Goal: Task Accomplishment & Management: Manage account settings

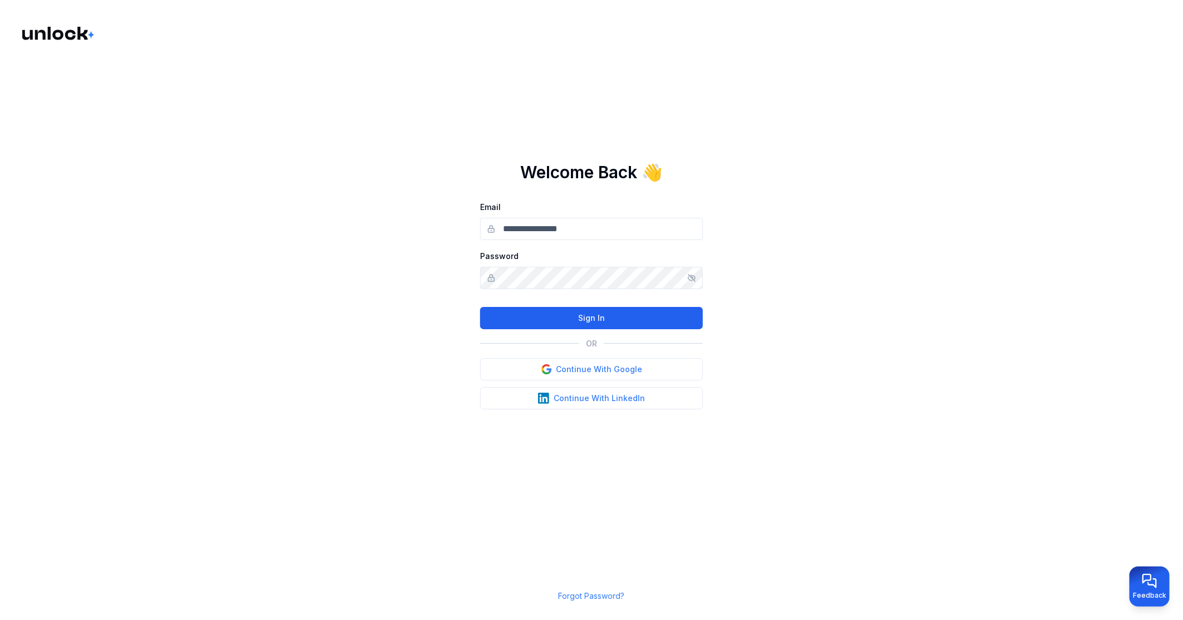
type input "**********"
click at [589, 314] on button "Sign In" at bounding box center [591, 318] width 223 height 22
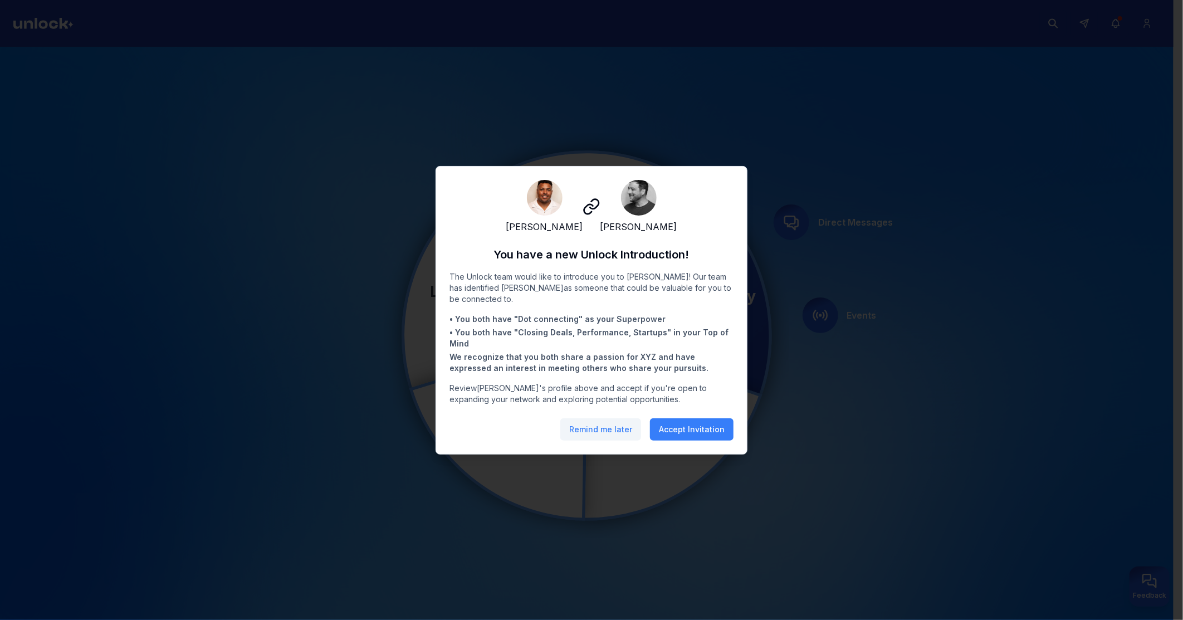
click at [583, 437] on button "Remind me later" at bounding box center [600, 429] width 81 height 22
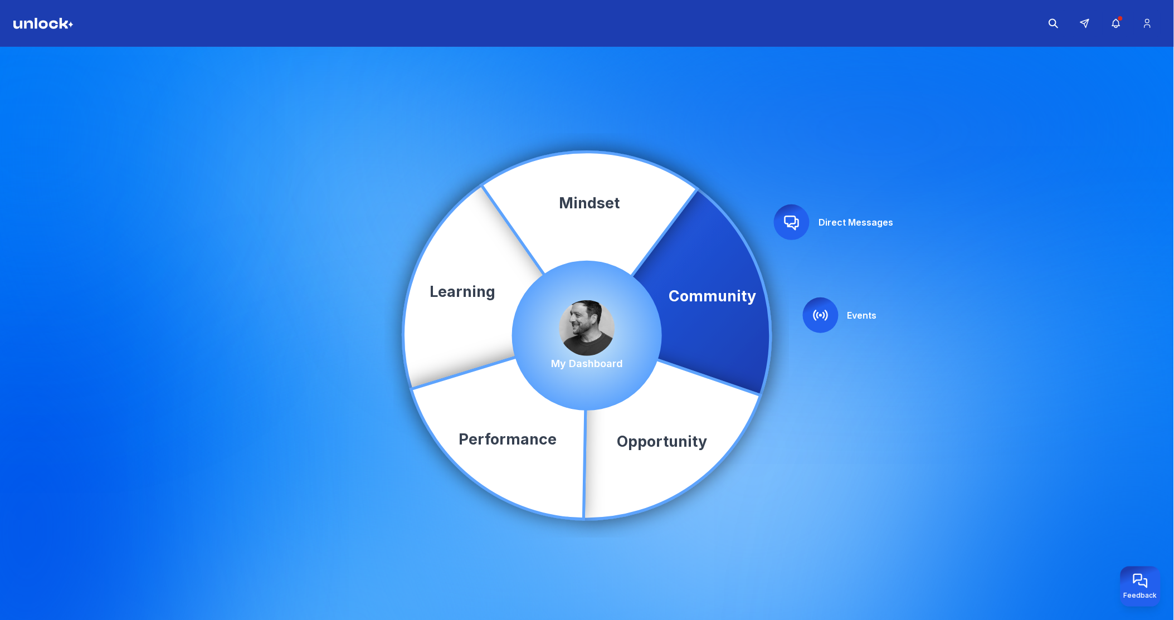
click at [578, 320] on img at bounding box center [587, 328] width 56 height 56
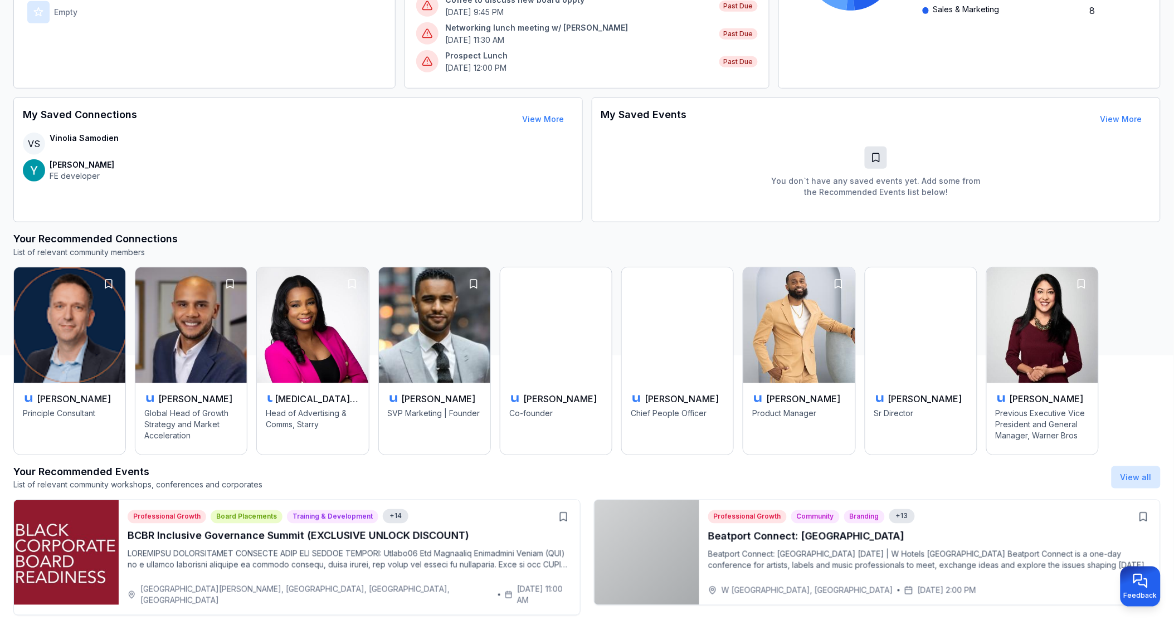
scroll to position [407, 0]
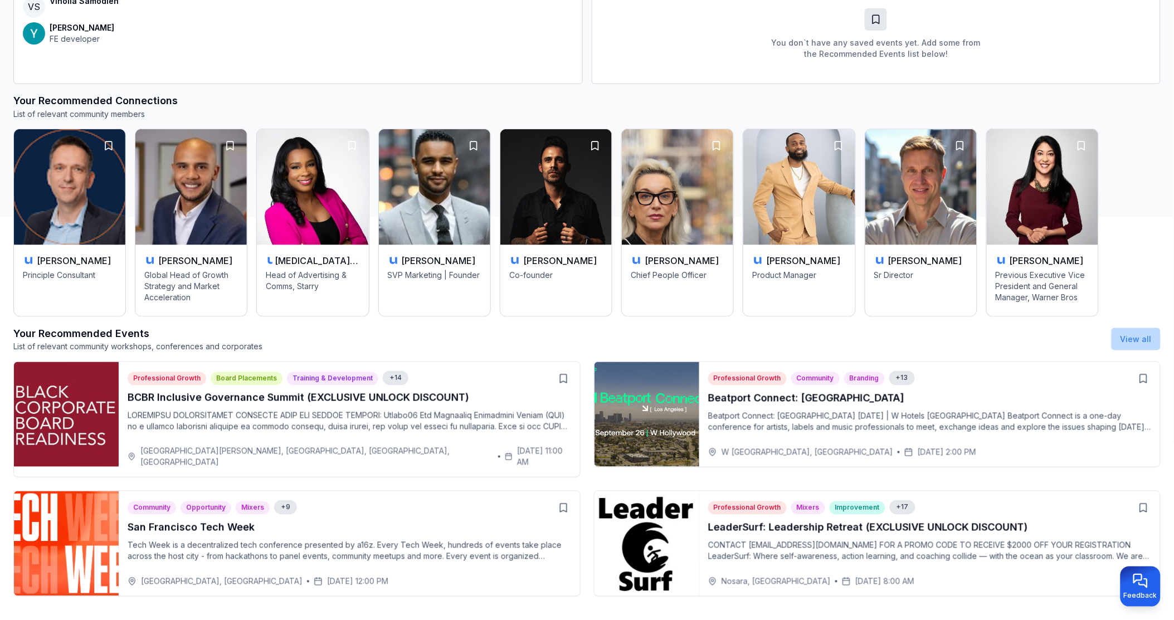
click at [1139, 340] on link "View all" at bounding box center [1135, 338] width 31 height 9
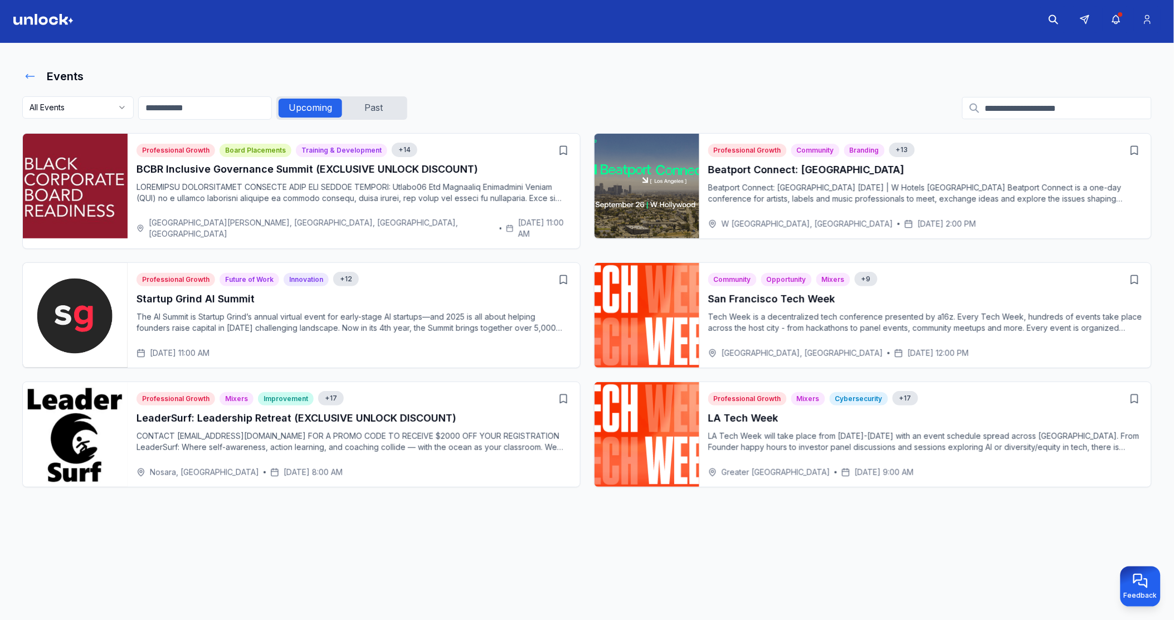
click at [31, 75] on icon at bounding box center [30, 77] width 8 height 4
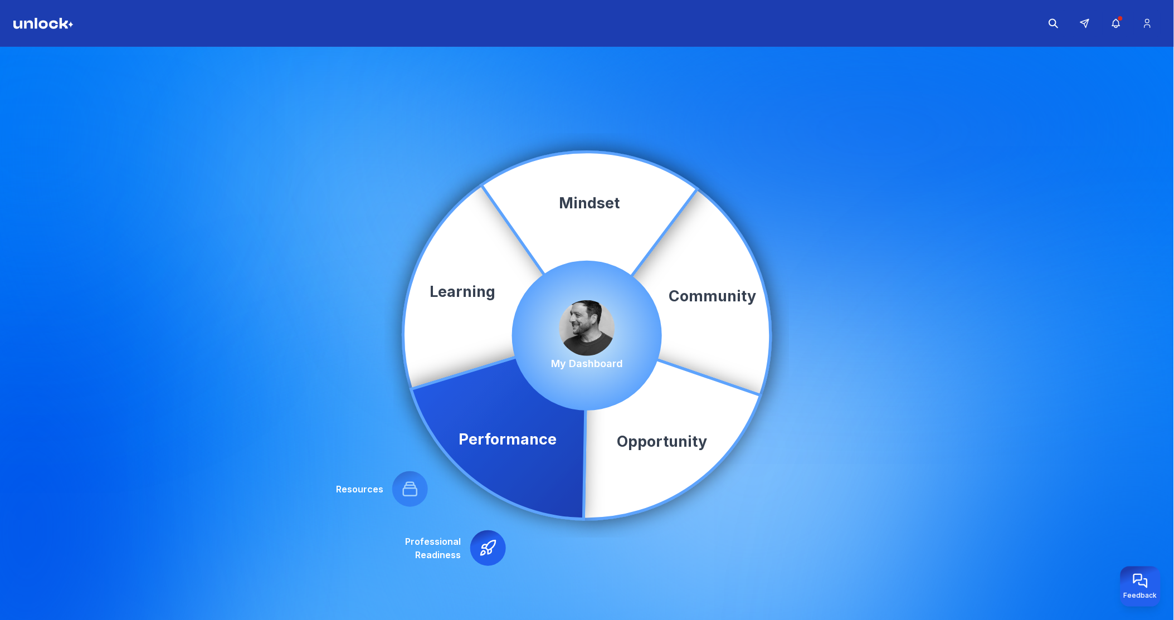
click at [592, 309] on img at bounding box center [587, 328] width 56 height 56
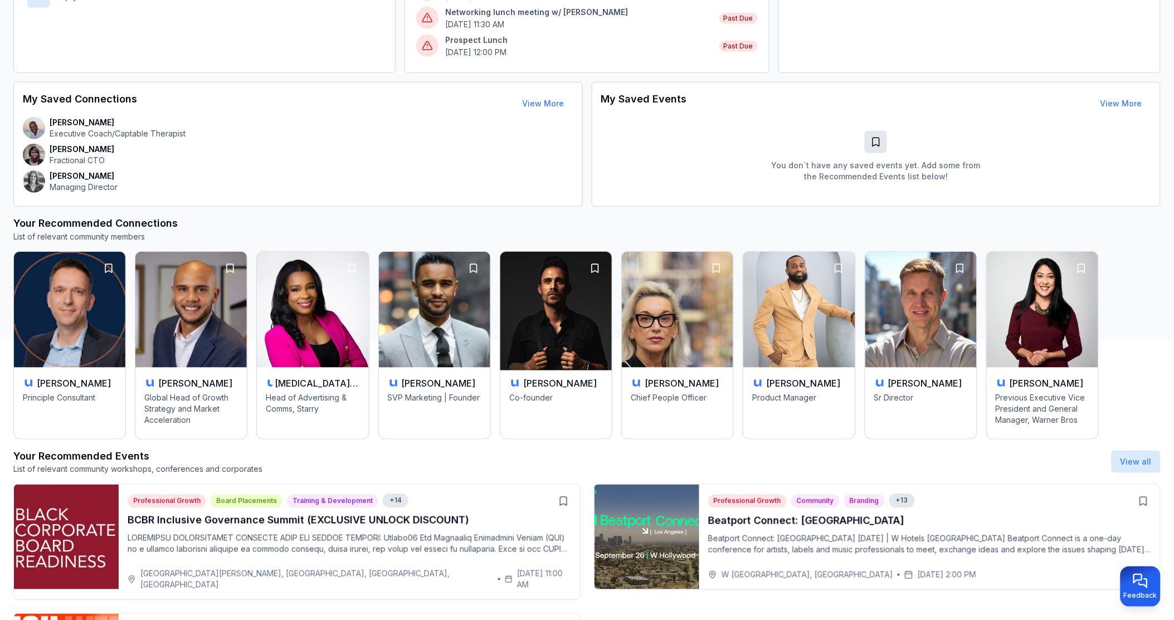
scroll to position [407, 0]
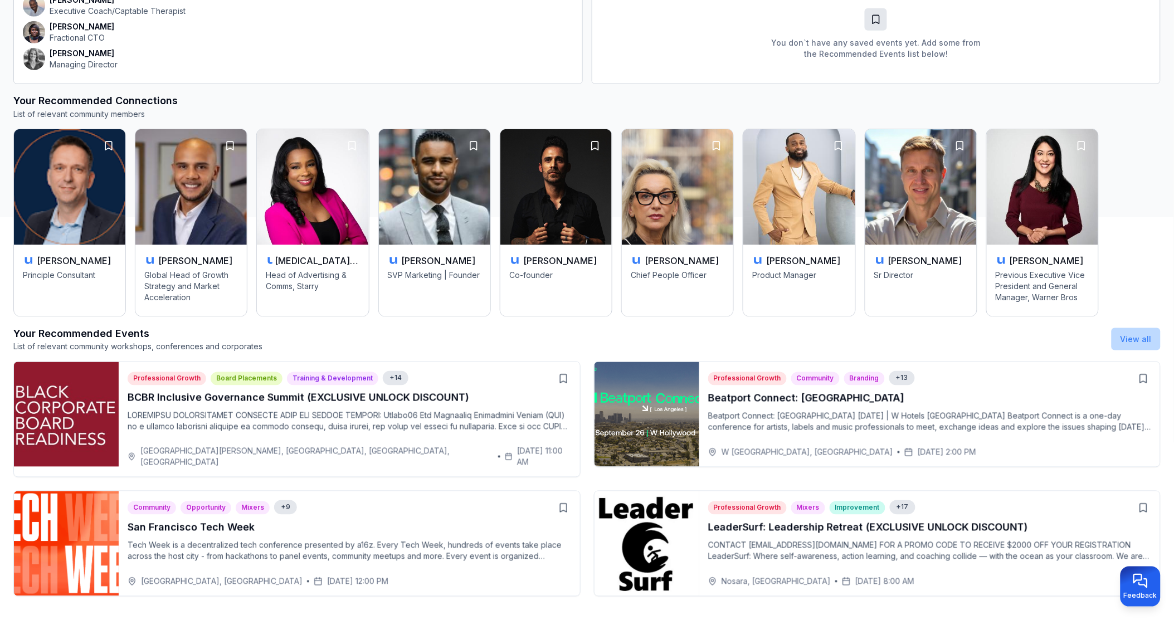
click at [1139, 344] on button "View all" at bounding box center [1135, 339] width 49 height 22
click at [1136, 341] on link "View all" at bounding box center [1135, 338] width 31 height 9
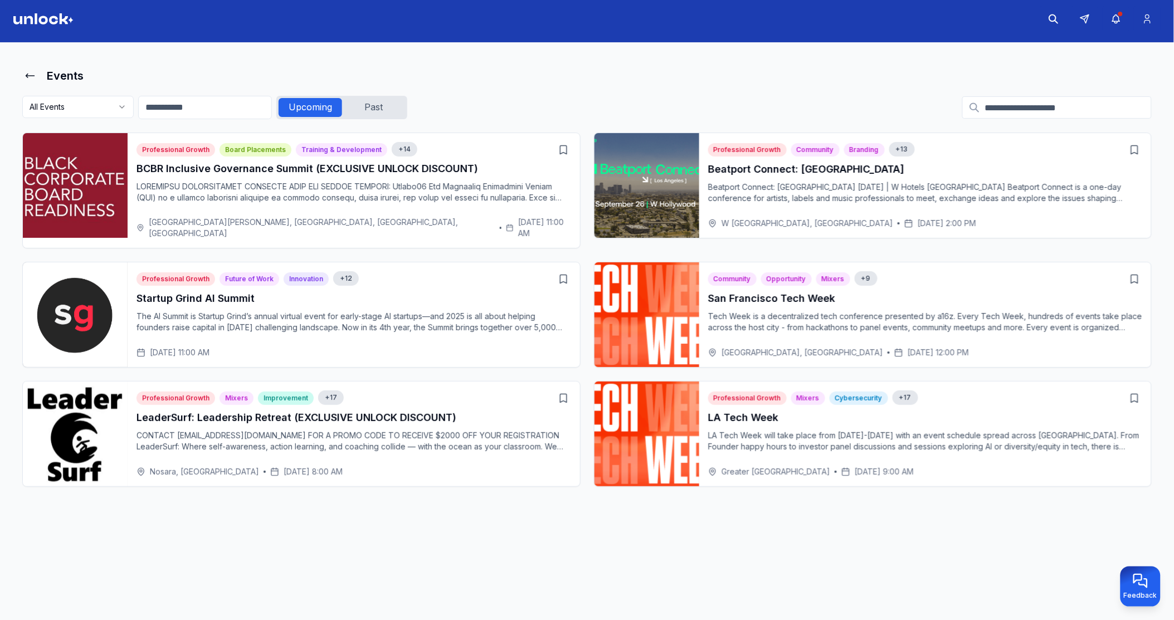
scroll to position [4, 0]
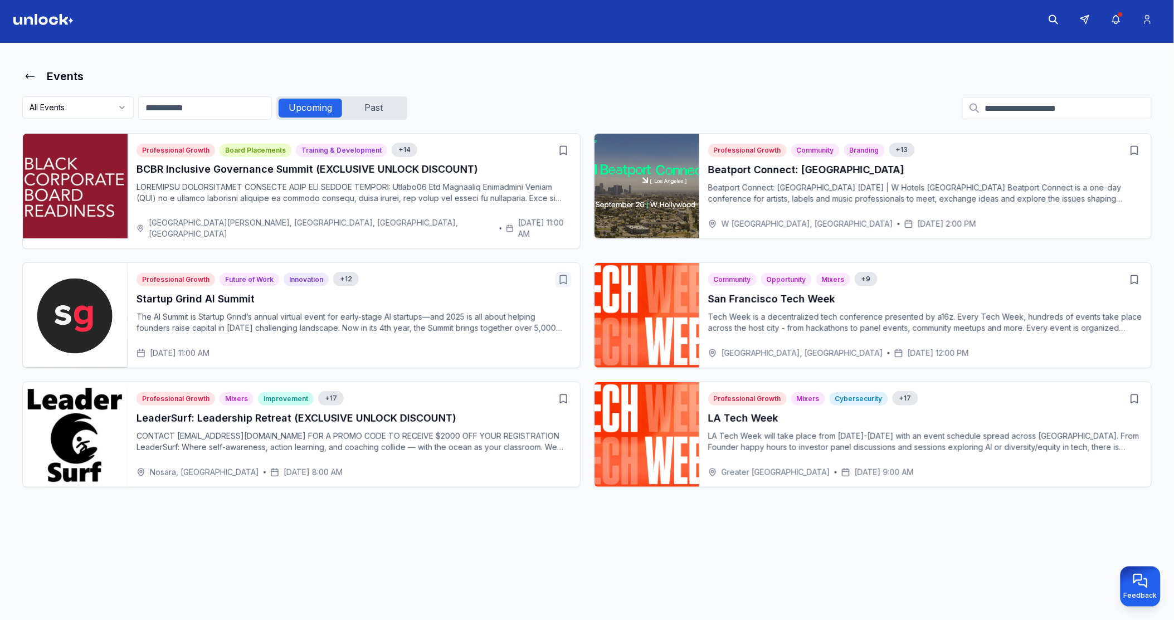
click at [566, 276] on icon "button" at bounding box center [563, 280] width 7 height 8
click at [1134, 393] on icon "button" at bounding box center [1134, 398] width 11 height 11
click at [32, 78] on icon at bounding box center [30, 76] width 11 height 11
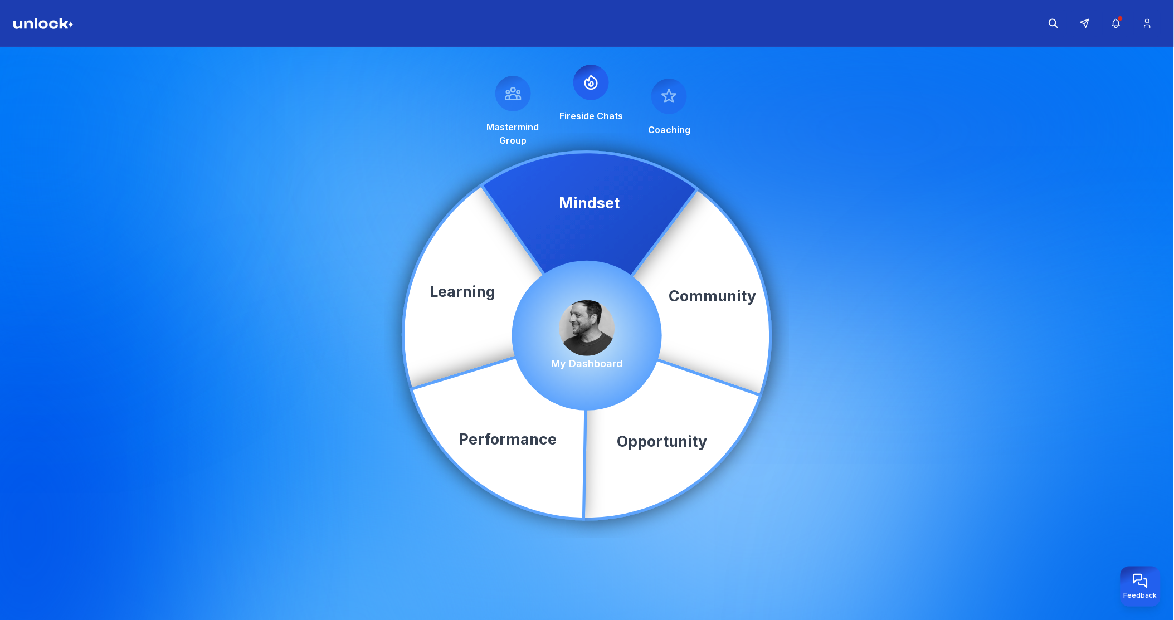
click at [577, 324] on img at bounding box center [587, 328] width 56 height 56
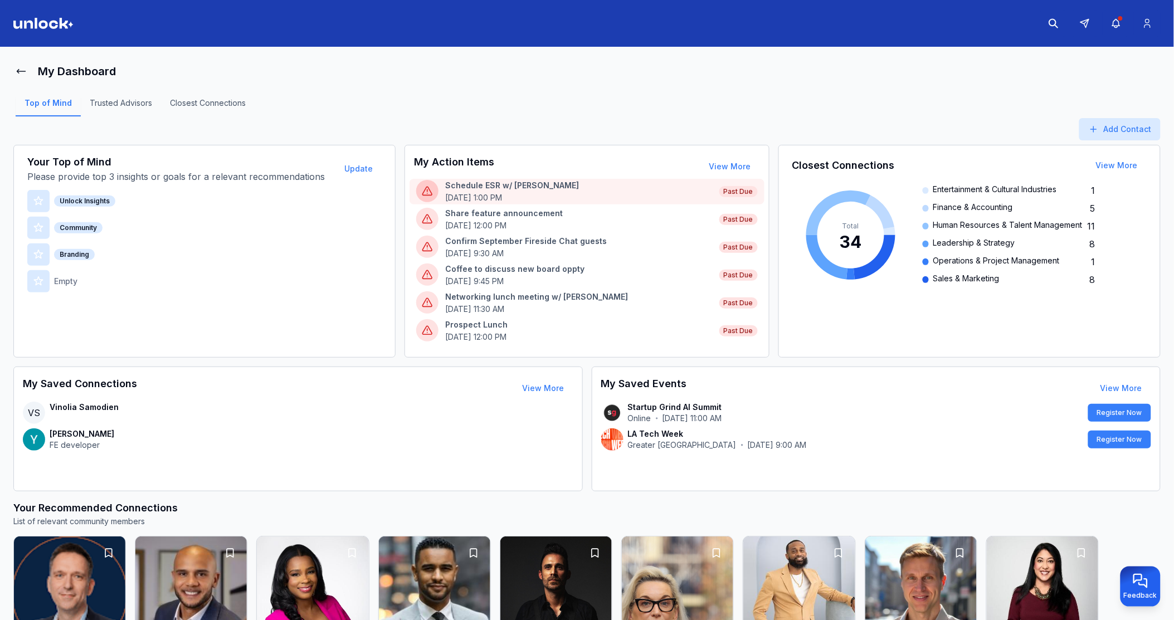
click at [552, 187] on p "Schedule ESR w/ [PERSON_NAME]" at bounding box center [578, 185] width 267 height 11
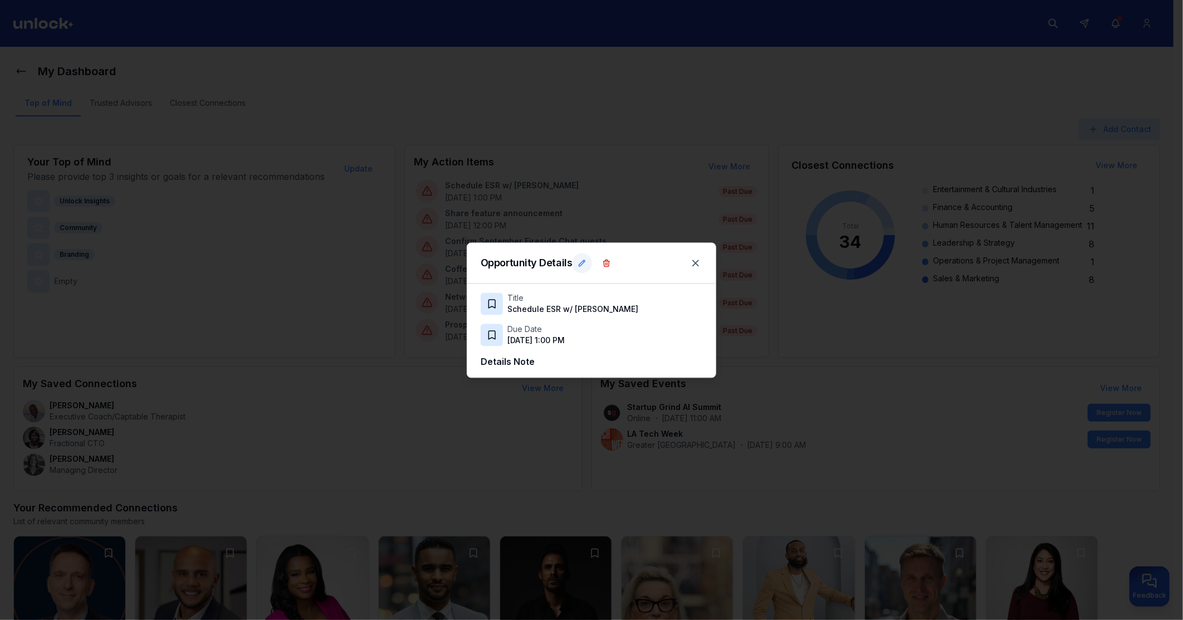
click at [585, 255] on button at bounding box center [582, 263] width 20 height 20
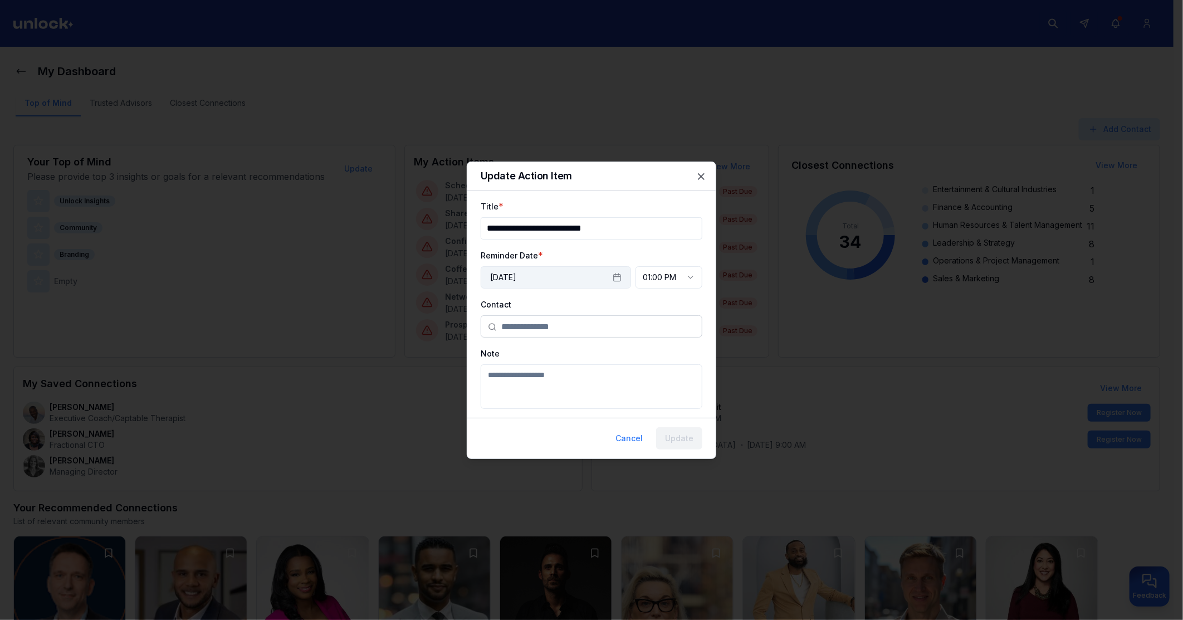
click at [585, 276] on button "September 5th, 2025" at bounding box center [556, 277] width 150 height 22
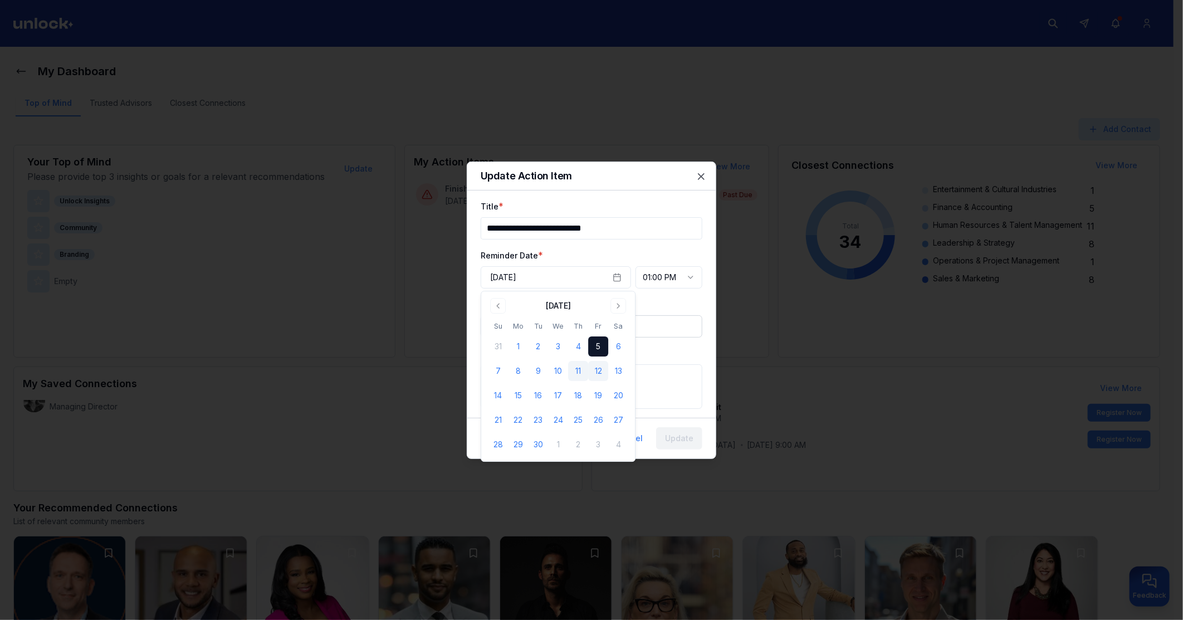
click at [598, 369] on button "12" at bounding box center [598, 371] width 20 height 20
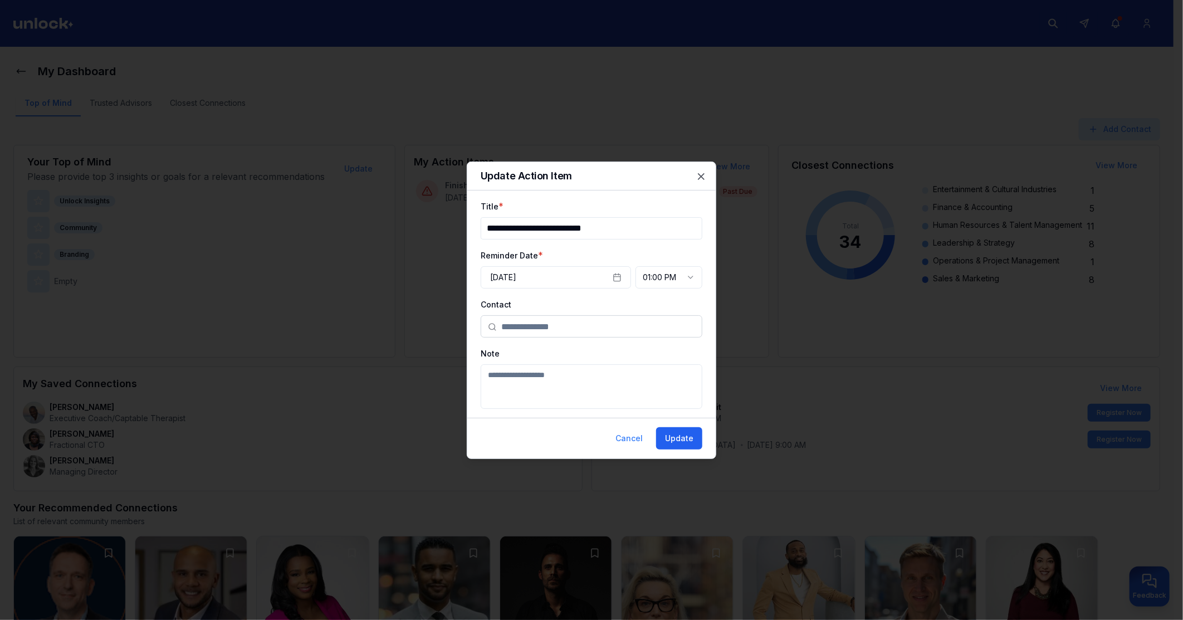
click at [665, 442] on button "Update" at bounding box center [679, 438] width 46 height 22
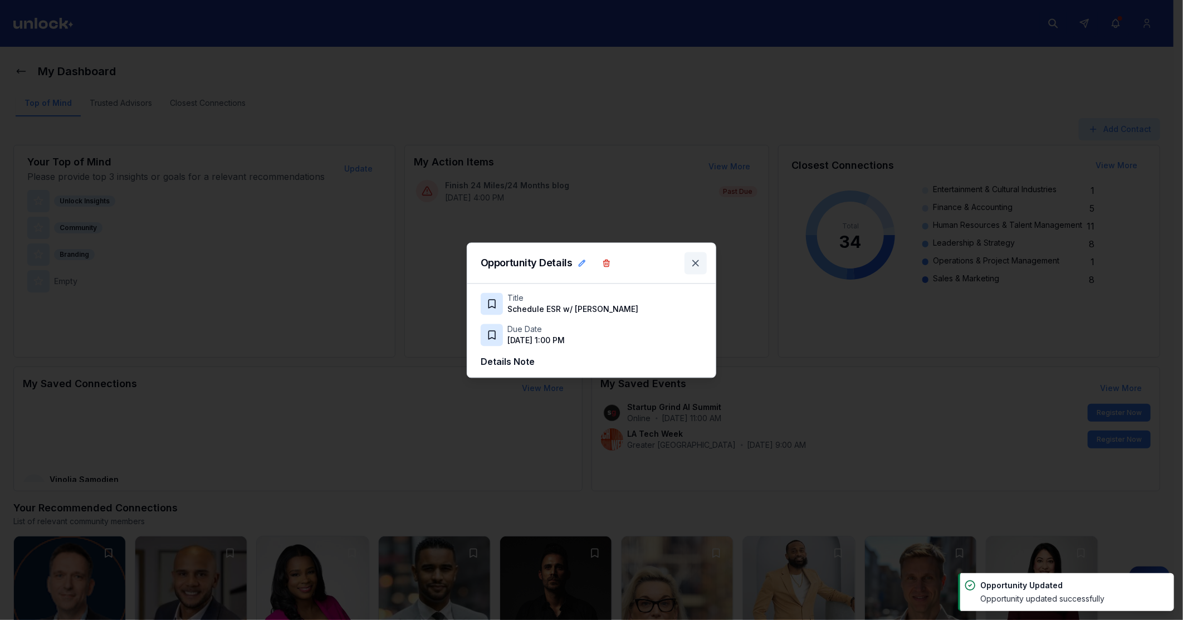
click at [699, 261] on icon at bounding box center [695, 262] width 11 height 11
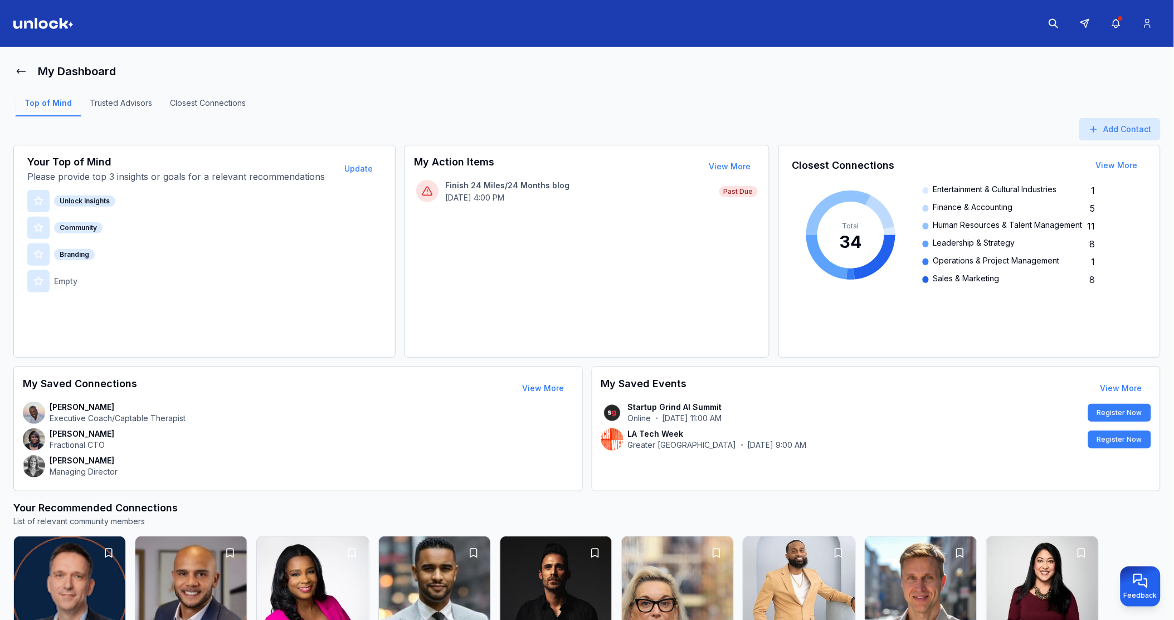
click at [505, 255] on div "Finish 24 Miles/24 Months blog May 15th, 4:00 PM Past Due" at bounding box center [586, 259] width 354 height 178
click at [543, 202] on p "[DATE] 4:00 PM" at bounding box center [578, 197] width 267 height 11
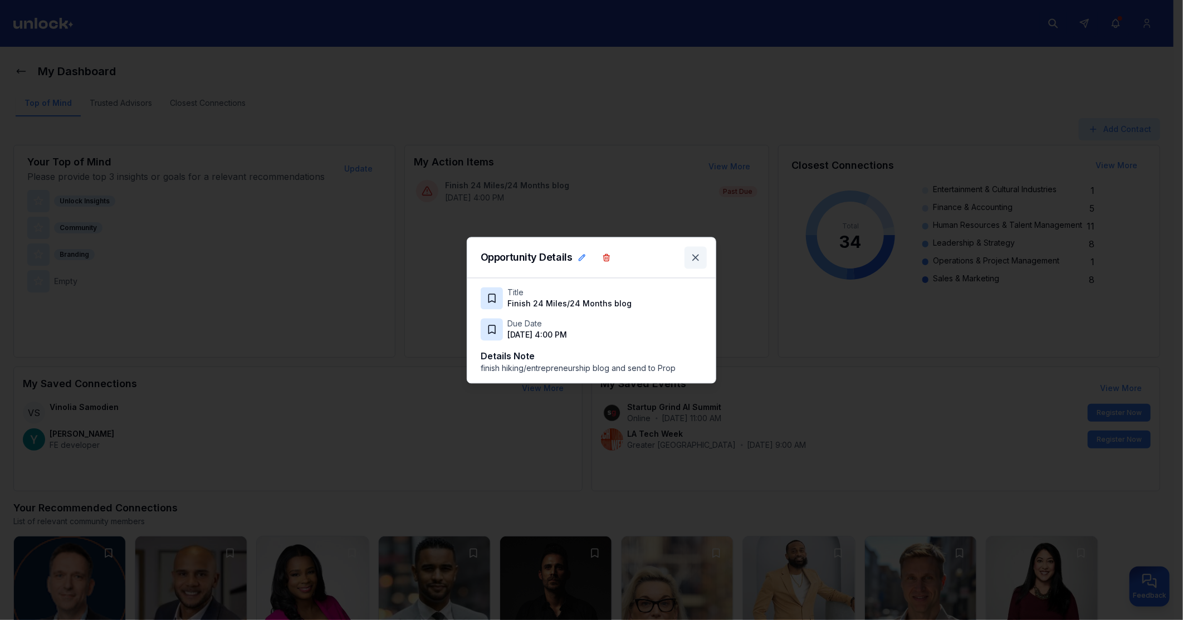
click at [691, 257] on icon at bounding box center [695, 257] width 11 height 11
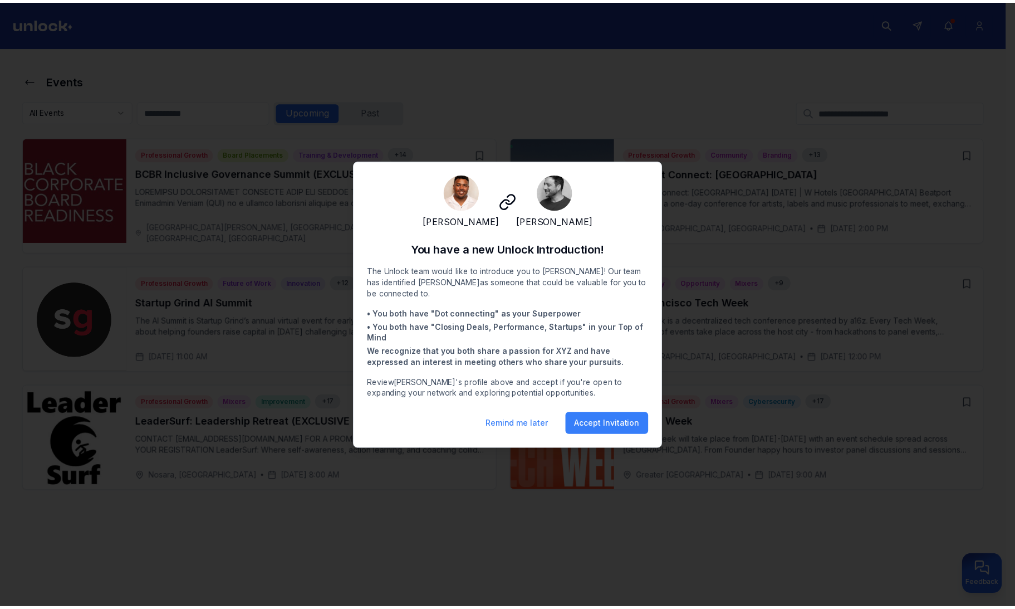
scroll to position [4, 0]
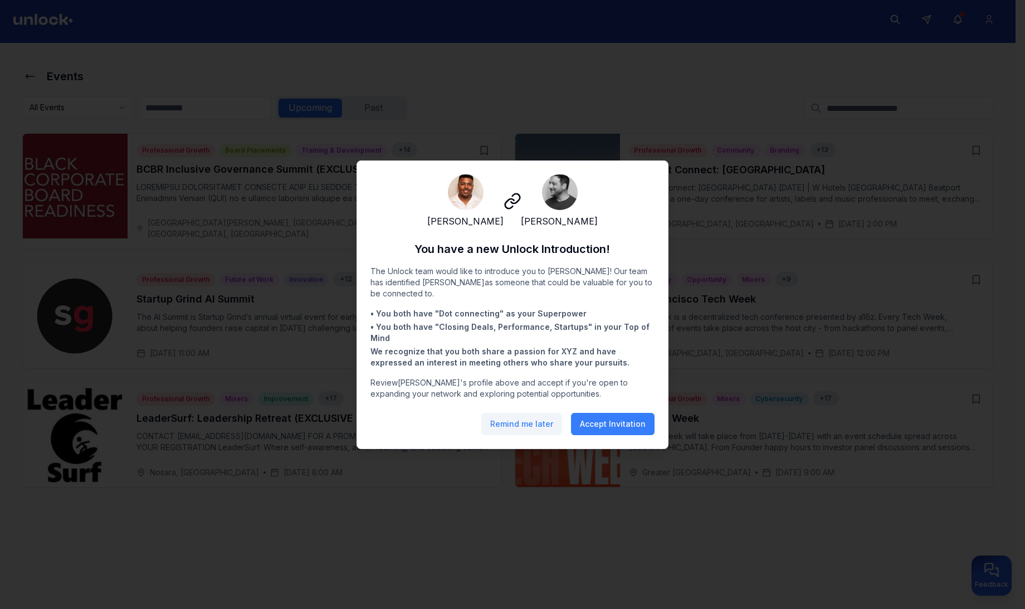
click at [545, 431] on button "Remind me later" at bounding box center [521, 424] width 81 height 22
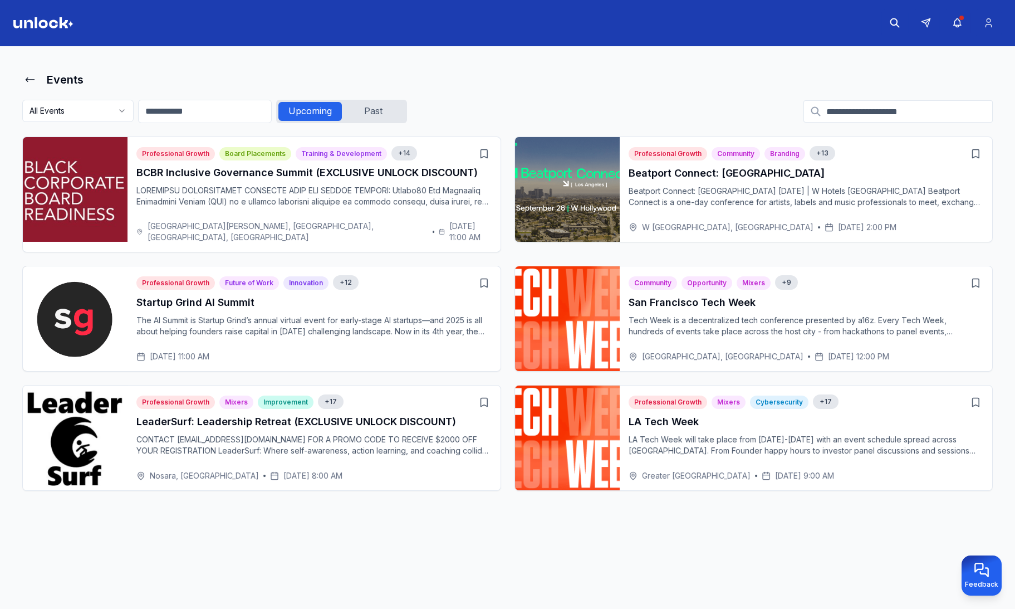
scroll to position [0, 0]
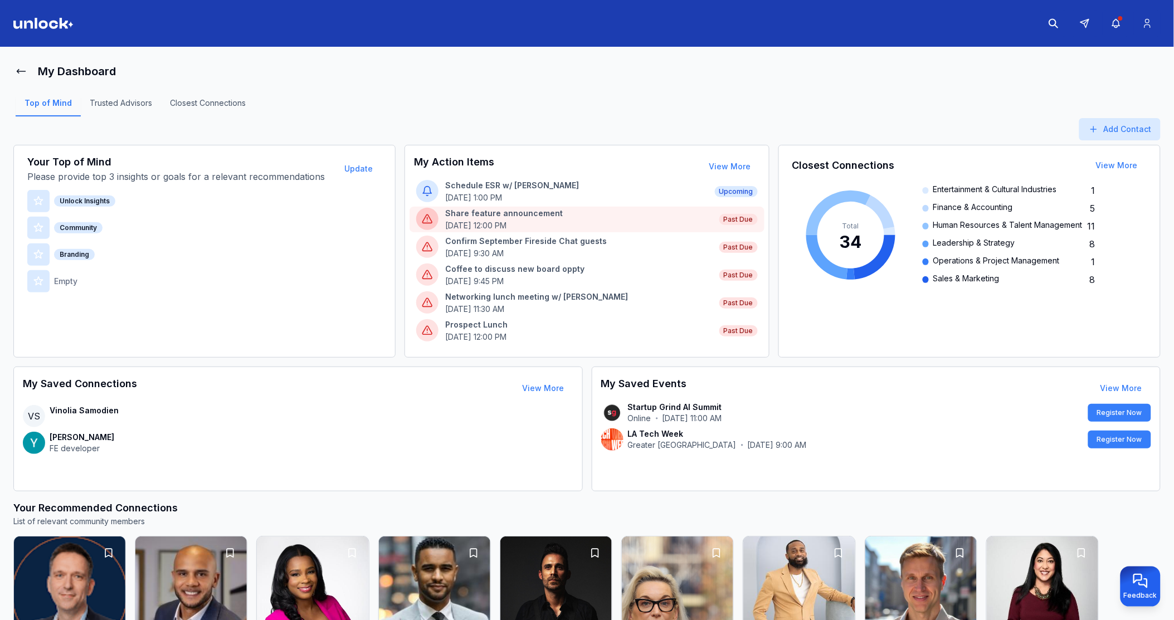
click at [676, 218] on p "Share feature announcement" at bounding box center [578, 213] width 267 height 11
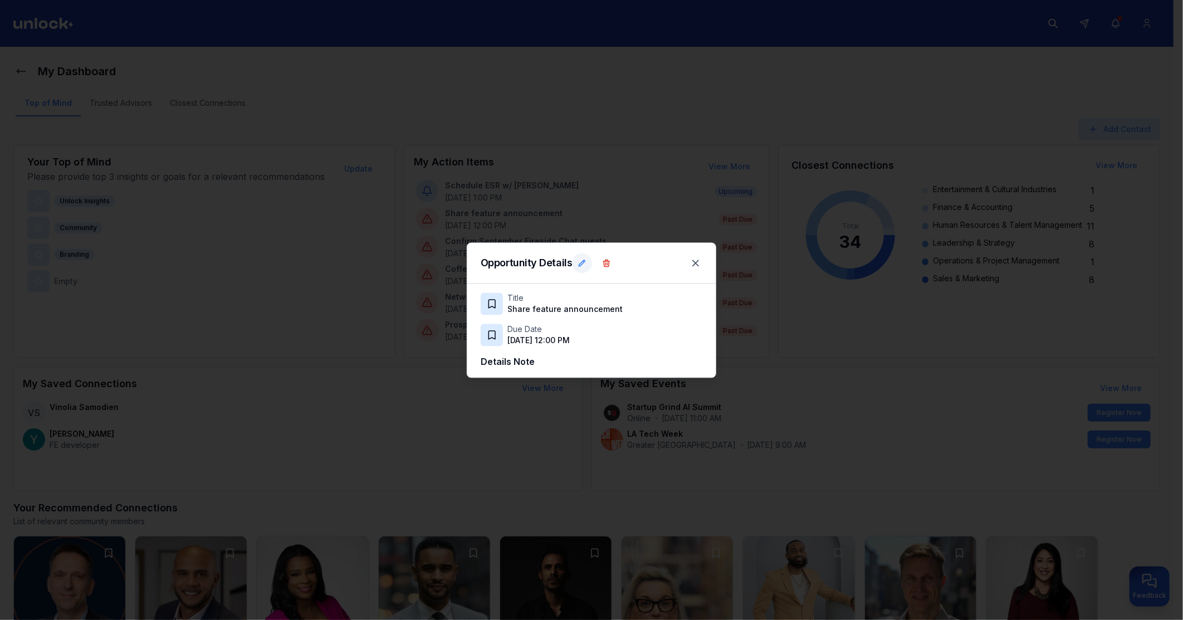
click at [581, 266] on icon at bounding box center [582, 262] width 9 height 9
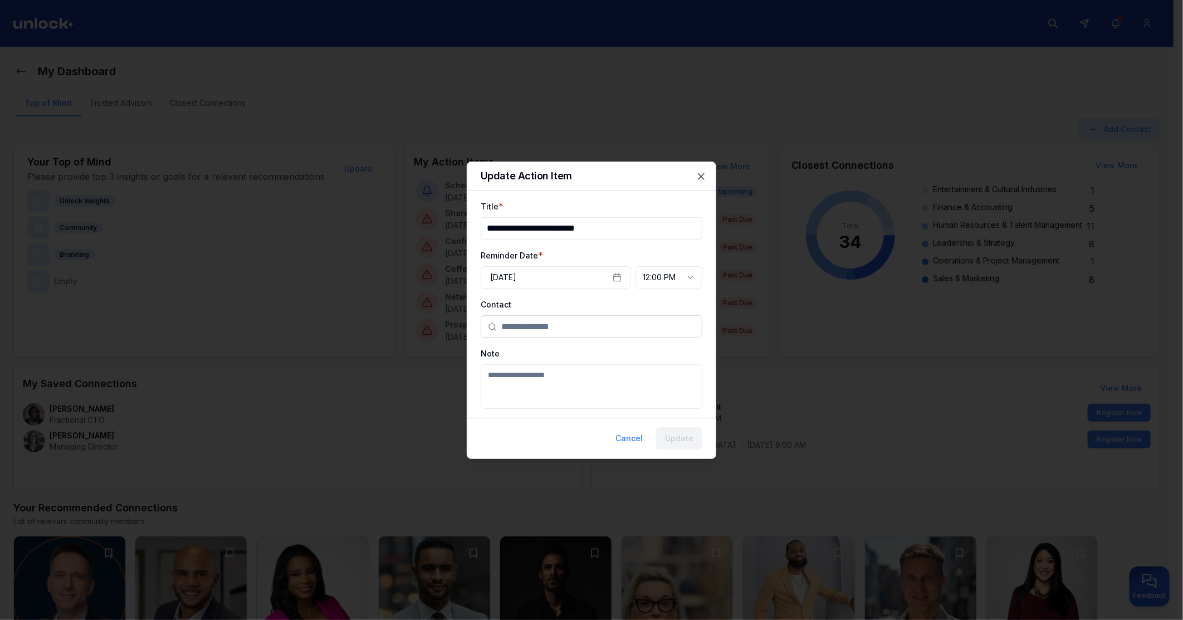
click at [672, 282] on body "My Dashboard Top of Mind Trusted Advisors Closest Connections Add Contact Your …" at bounding box center [587, 310] width 1174 height 620
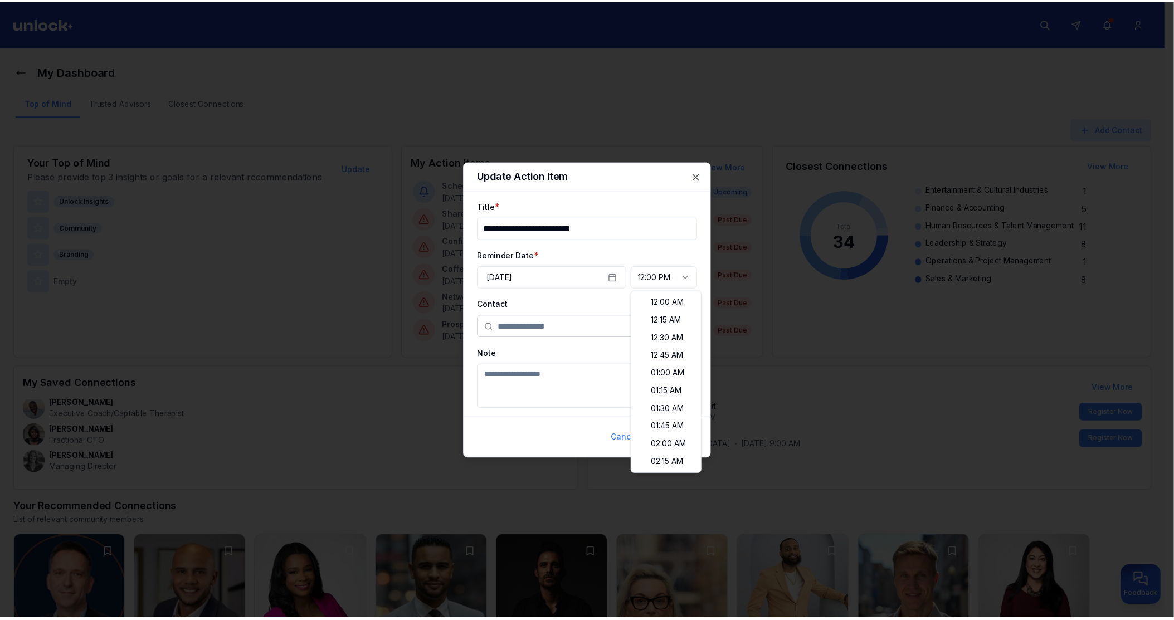
scroll to position [694, 0]
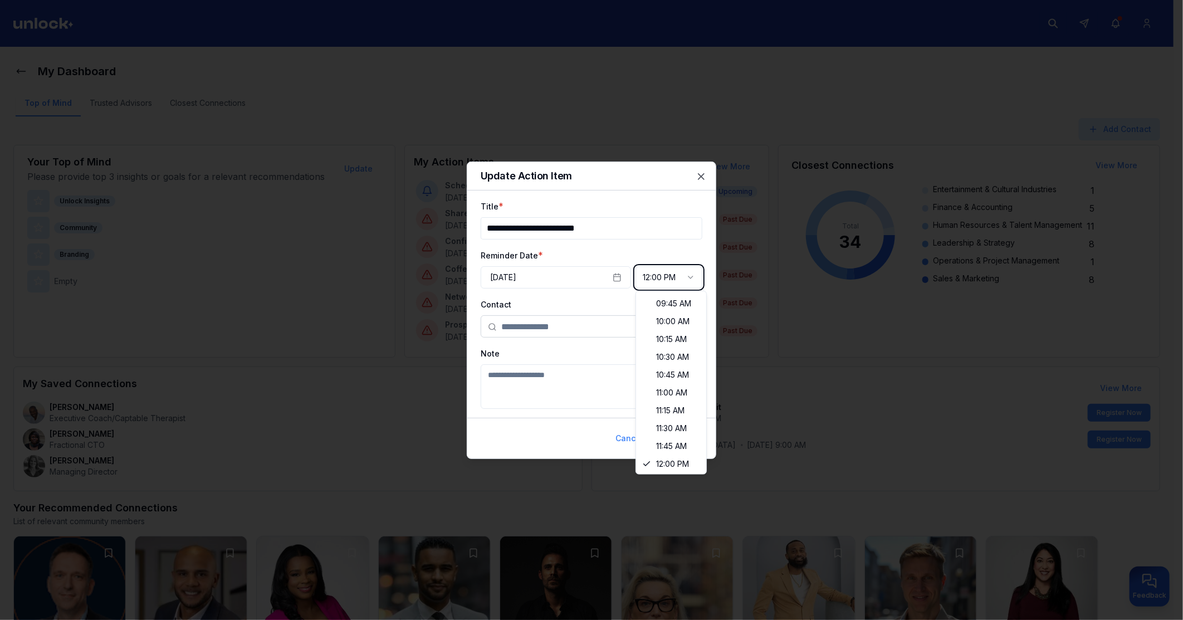
click at [600, 279] on body "My Dashboard Top of Mind Trusted Advisors Closest Connections Add Contact Your …" at bounding box center [587, 310] width 1174 height 620
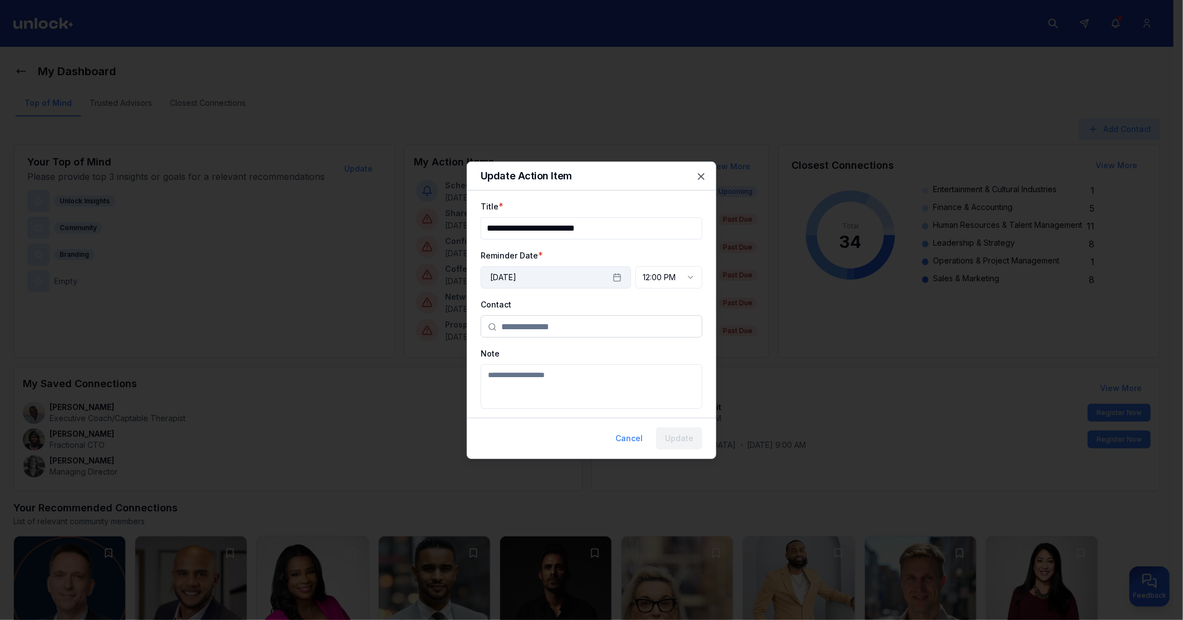
click at [567, 277] on button "[DATE]" at bounding box center [556, 277] width 150 height 22
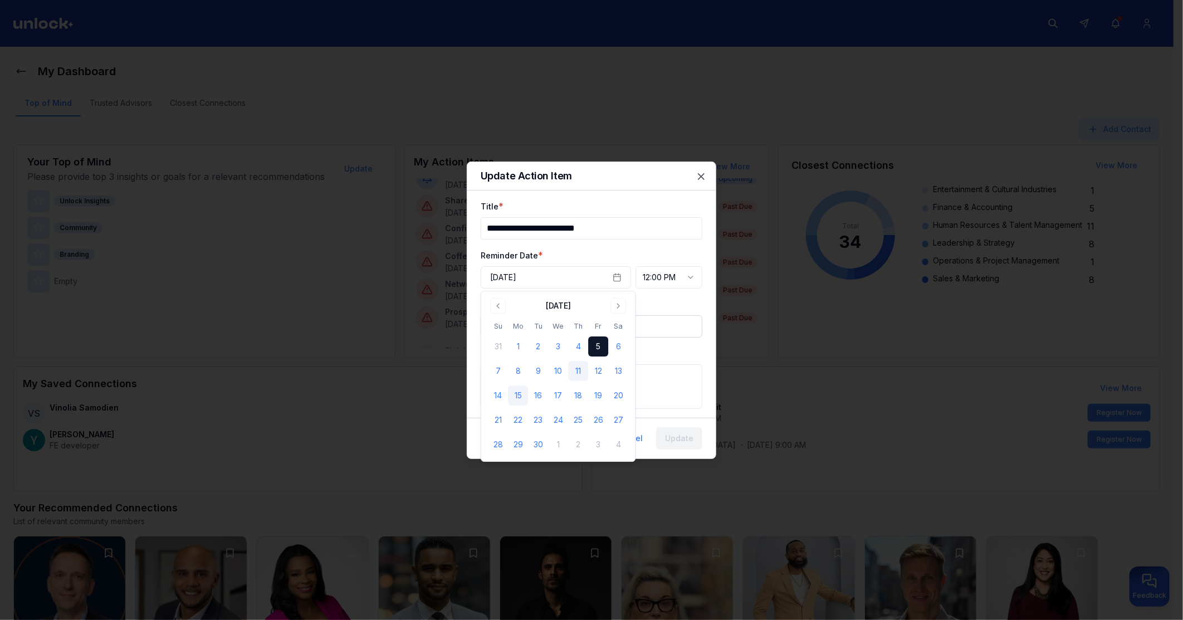
click at [515, 397] on button "15" at bounding box center [518, 395] width 20 height 20
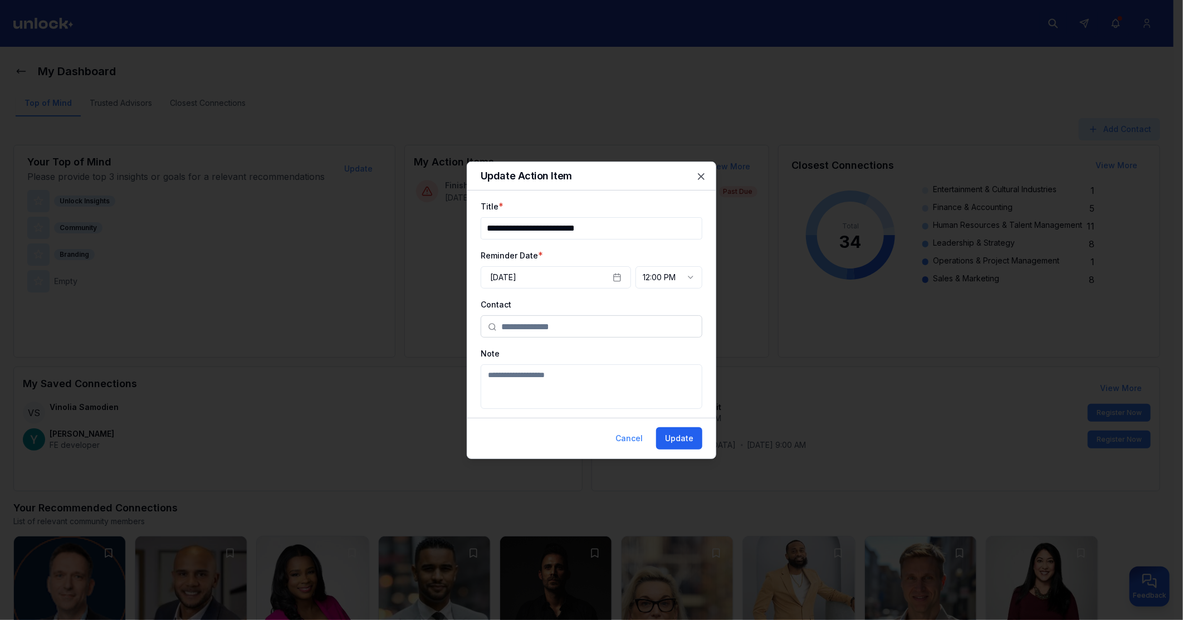
click at [671, 442] on button "Update" at bounding box center [679, 438] width 46 height 22
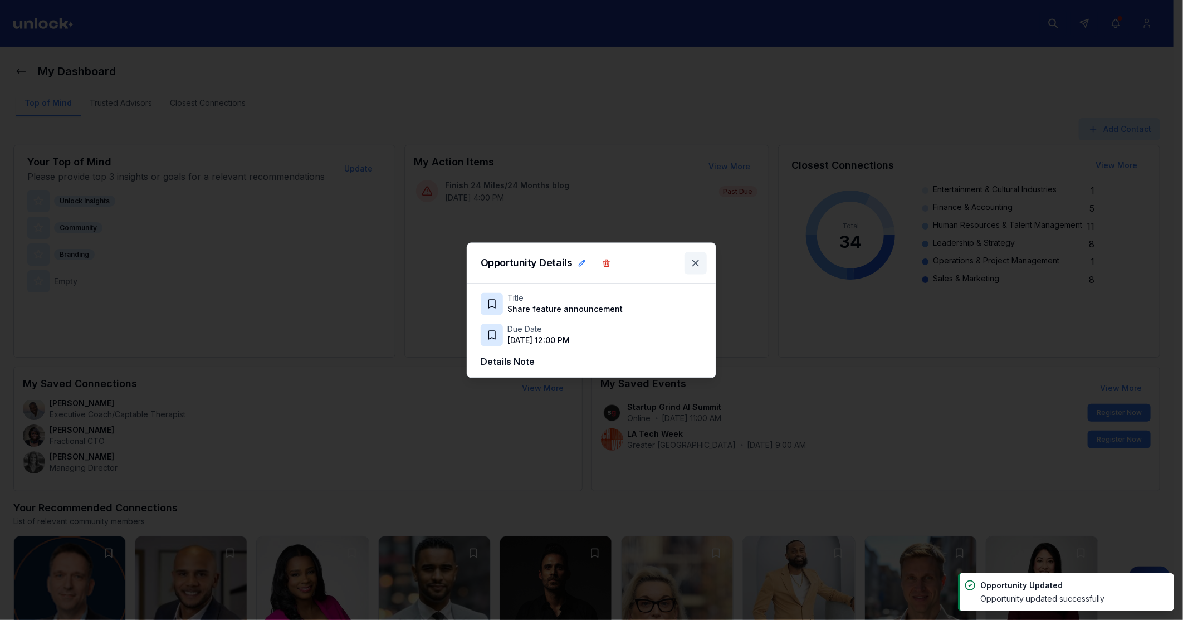
click at [698, 263] on icon at bounding box center [695, 262] width 11 height 11
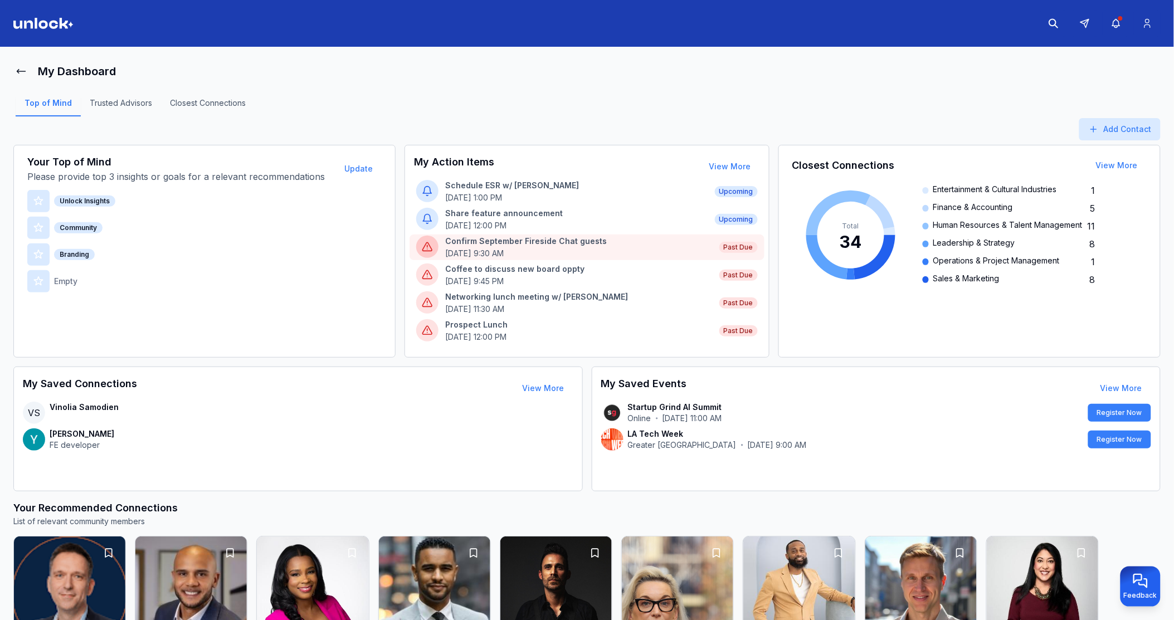
click at [609, 252] on p "[DATE] 9:30 AM" at bounding box center [578, 253] width 267 height 11
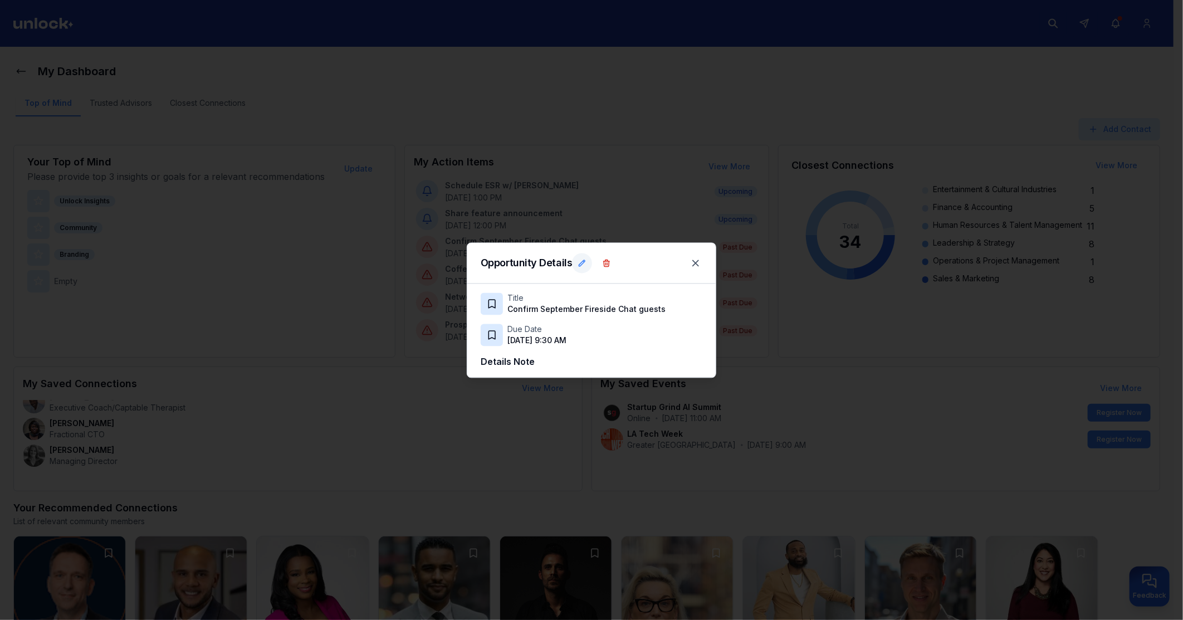
click at [581, 260] on icon at bounding box center [582, 262] width 9 height 9
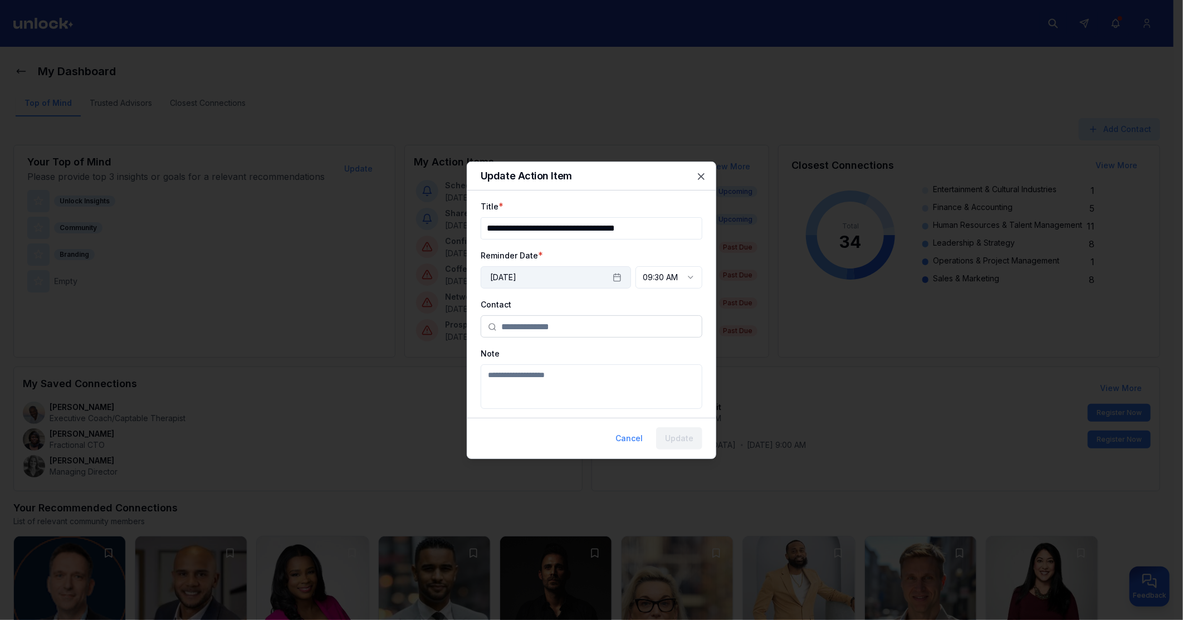
click at [585, 274] on button "[DATE]" at bounding box center [556, 277] width 150 height 22
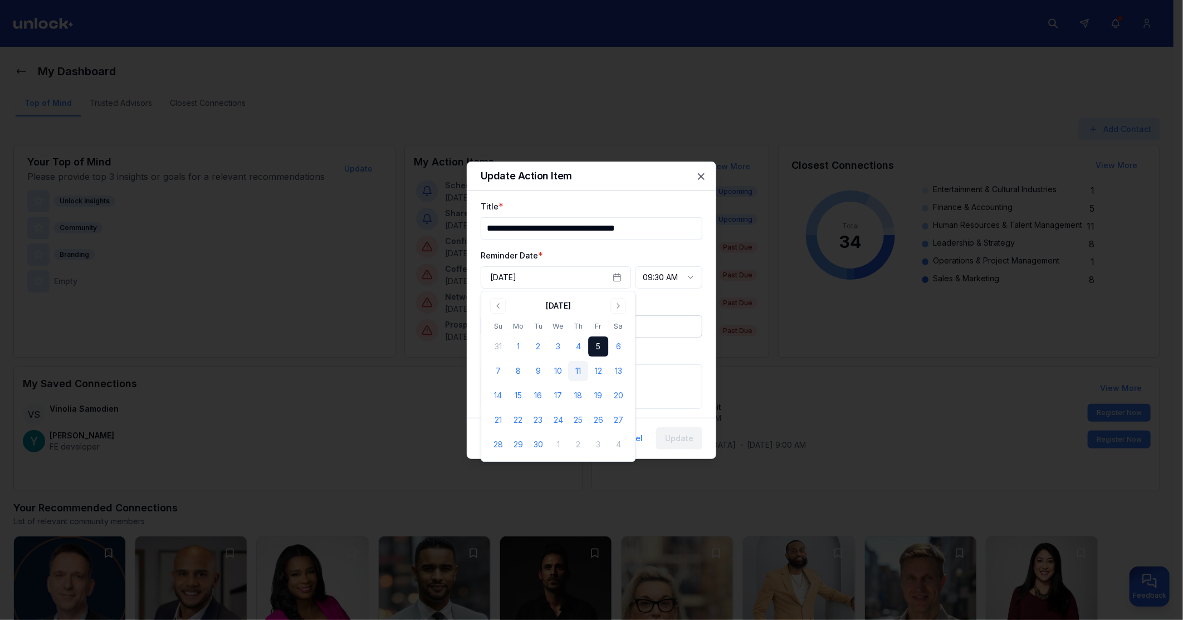
click at [599, 348] on button "5" at bounding box center [598, 346] width 20 height 20
click at [603, 345] on button "5" at bounding box center [598, 346] width 20 height 20
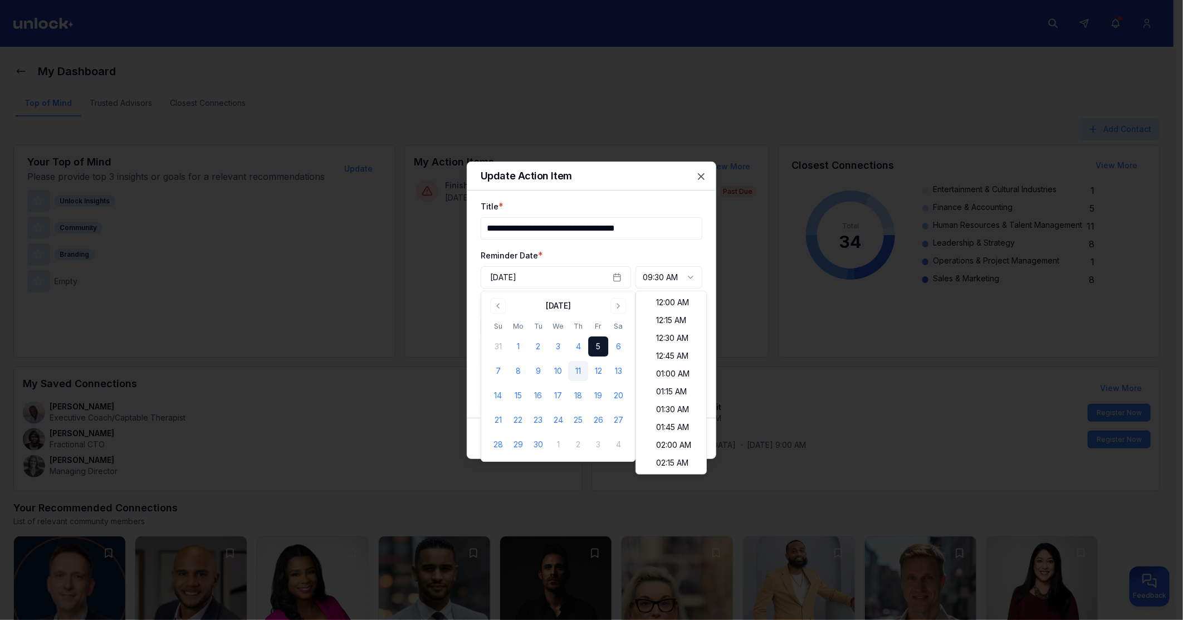
click at [688, 279] on body "My Dashboard Top of Mind Trusted Advisors Closest Connections Add Contact Your …" at bounding box center [587, 310] width 1174 height 620
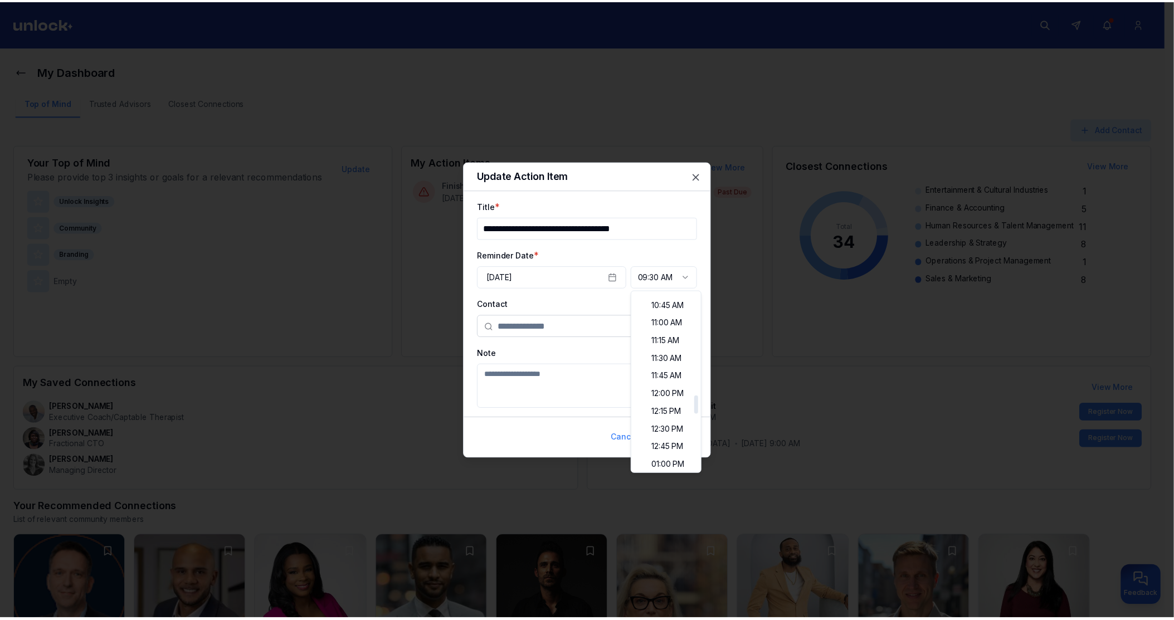
scroll to position [1073, 0]
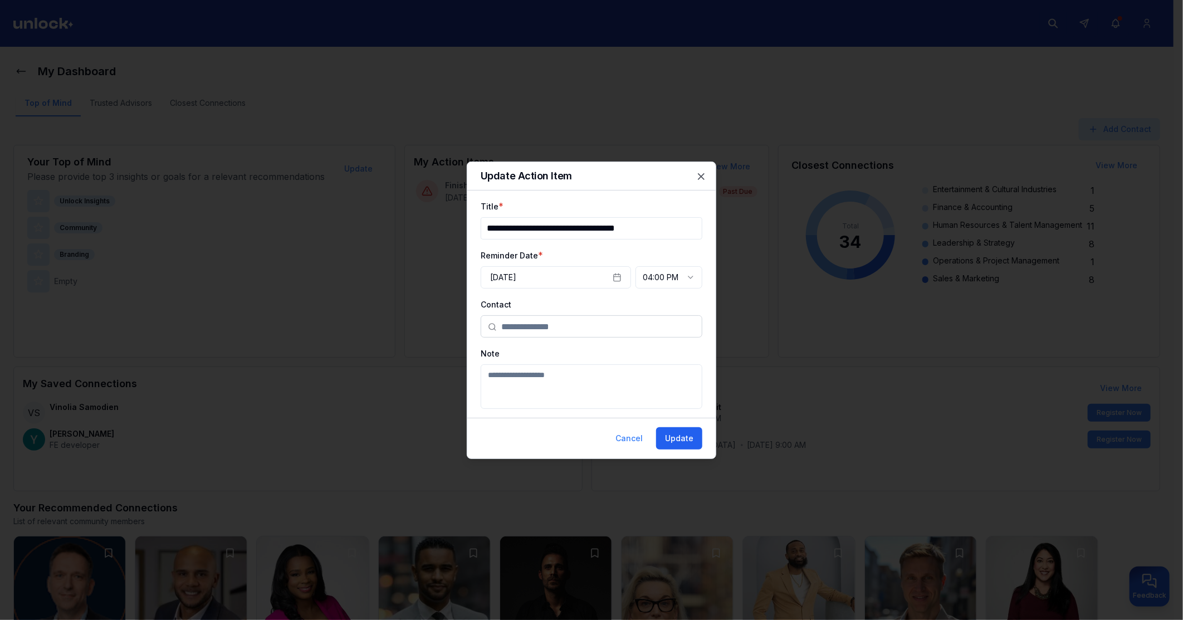
click at [678, 443] on button "Update" at bounding box center [679, 438] width 46 height 22
select select "********"
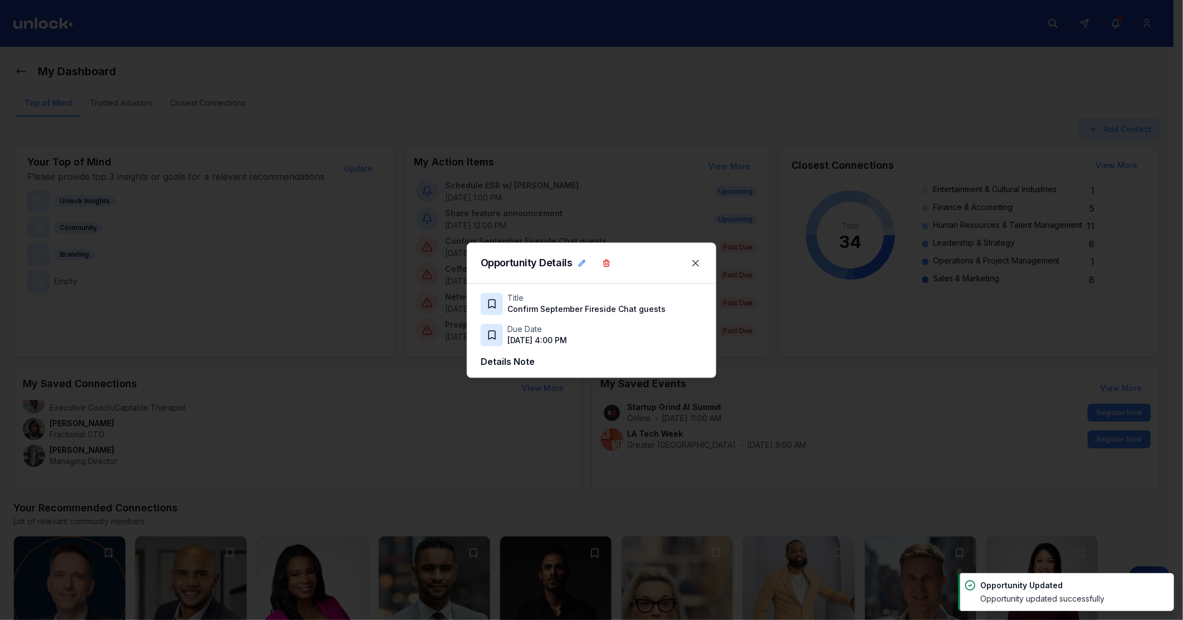
click at [653, 135] on div at bounding box center [591, 310] width 1183 height 620
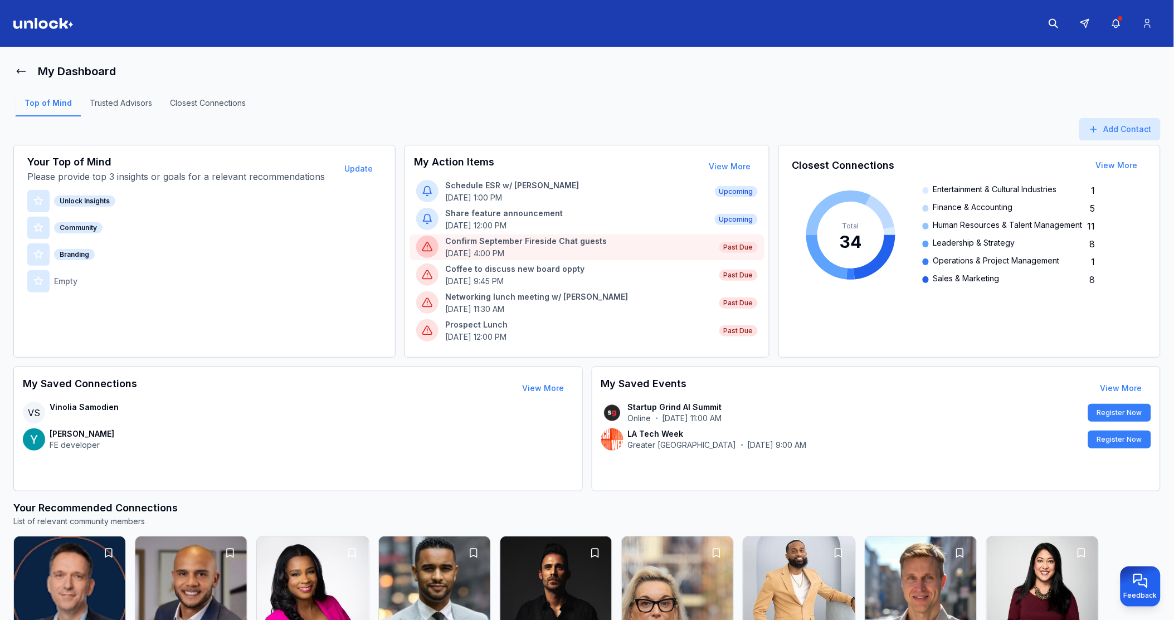
click at [558, 243] on p "Confirm September Fireside Chat guests" at bounding box center [578, 241] width 267 height 11
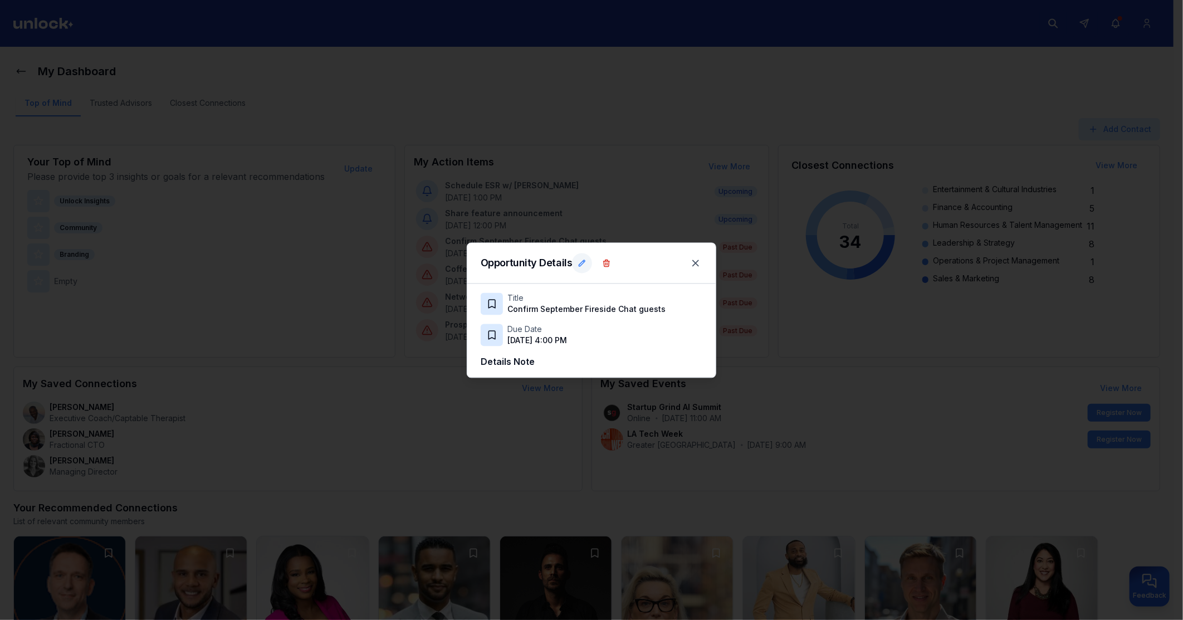
click at [578, 264] on icon at bounding box center [582, 262] width 9 height 9
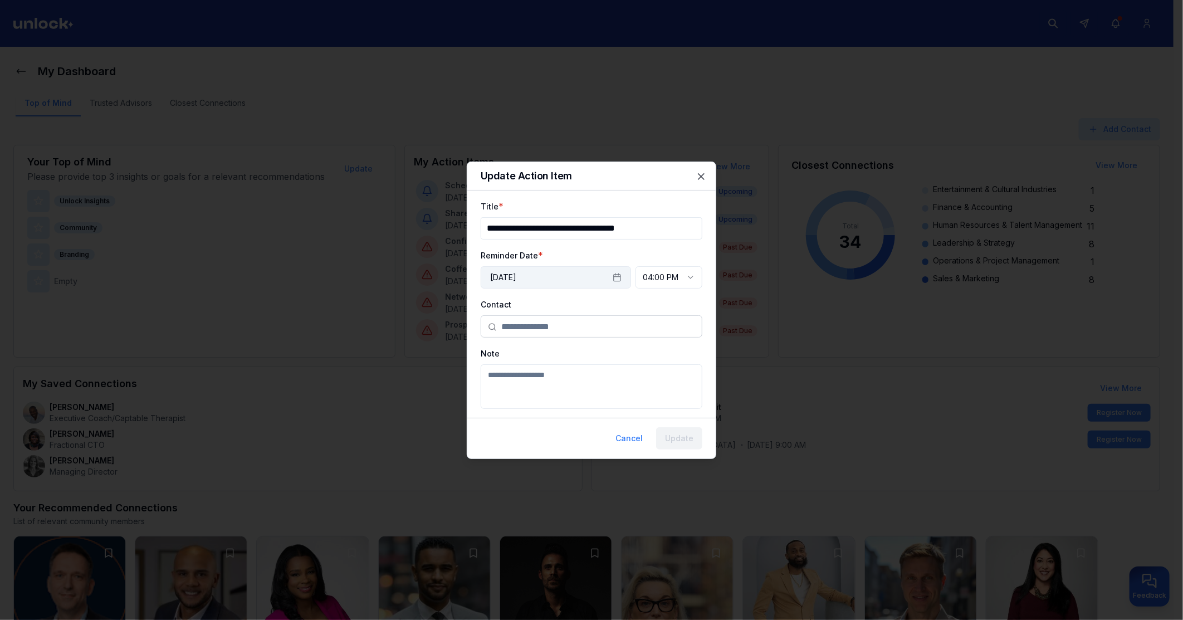
click at [576, 275] on button "September 5th, 2025" at bounding box center [556, 277] width 150 height 22
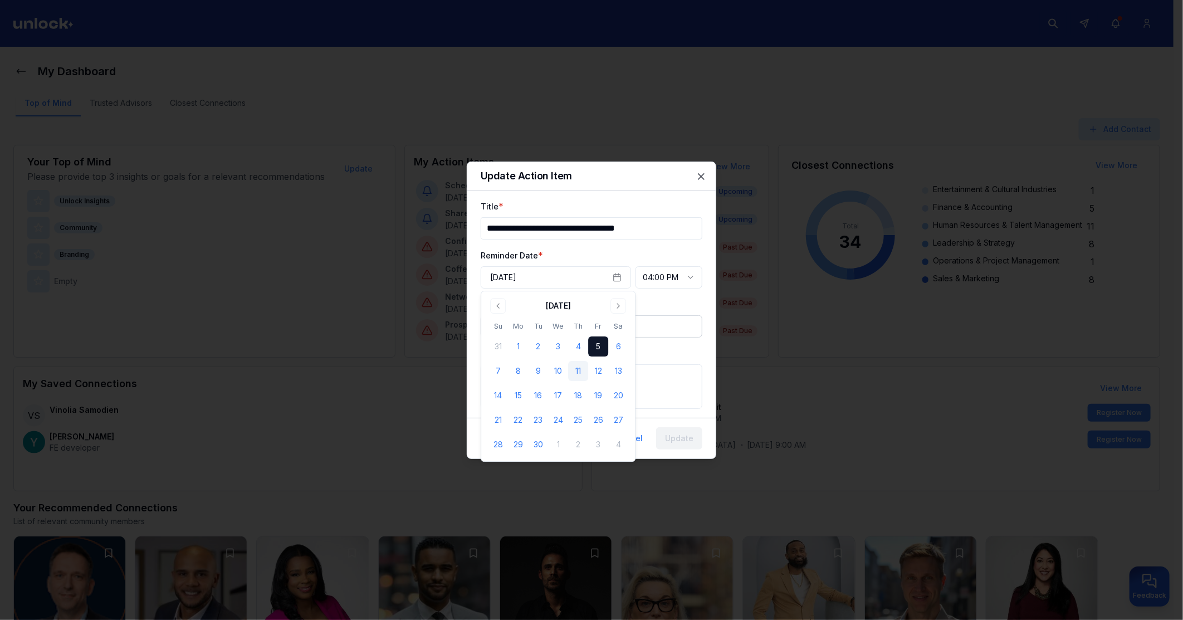
click at [576, 369] on button "11" at bounding box center [578, 371] width 20 height 20
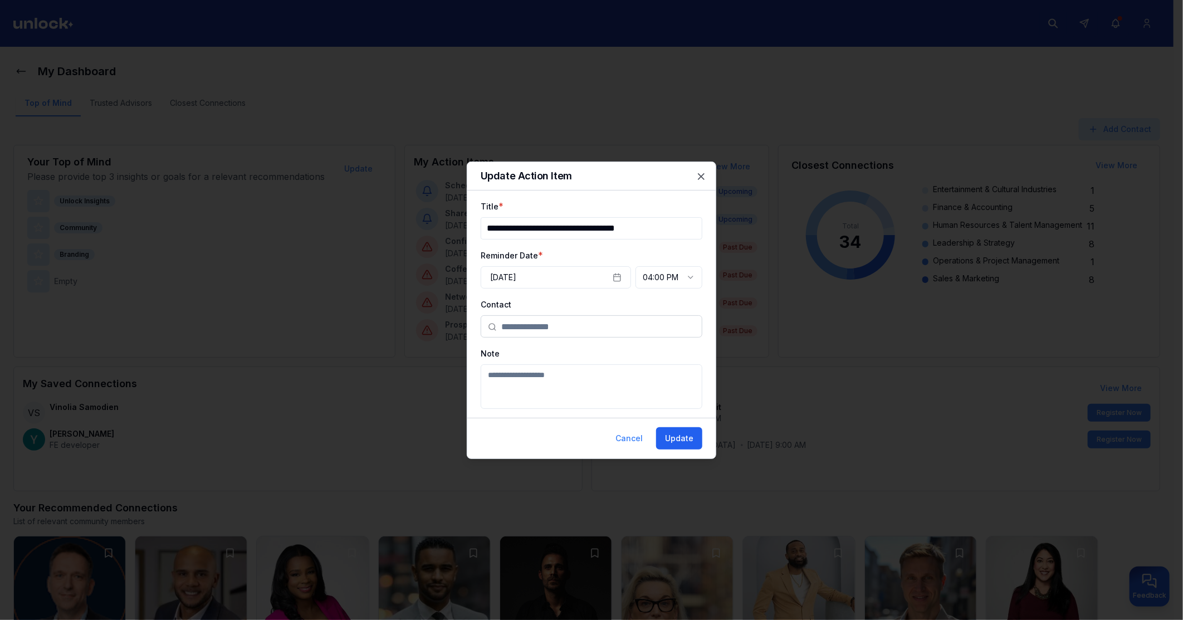
click at [680, 443] on button "Update" at bounding box center [679, 438] width 46 height 22
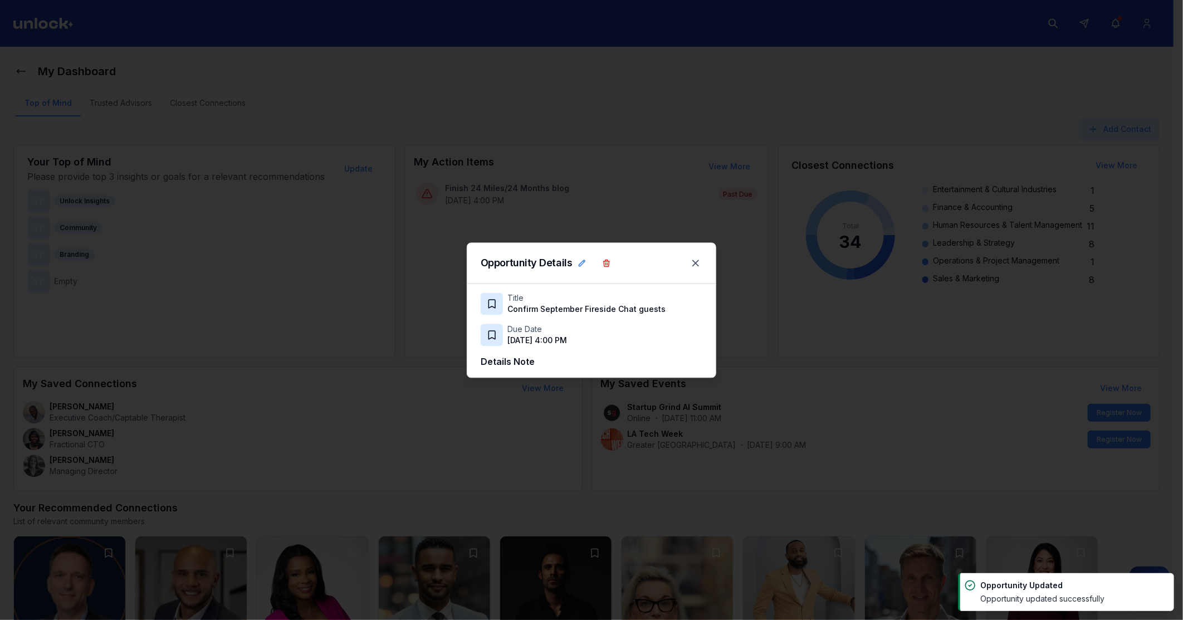
click at [390, 373] on div at bounding box center [591, 310] width 1183 height 620
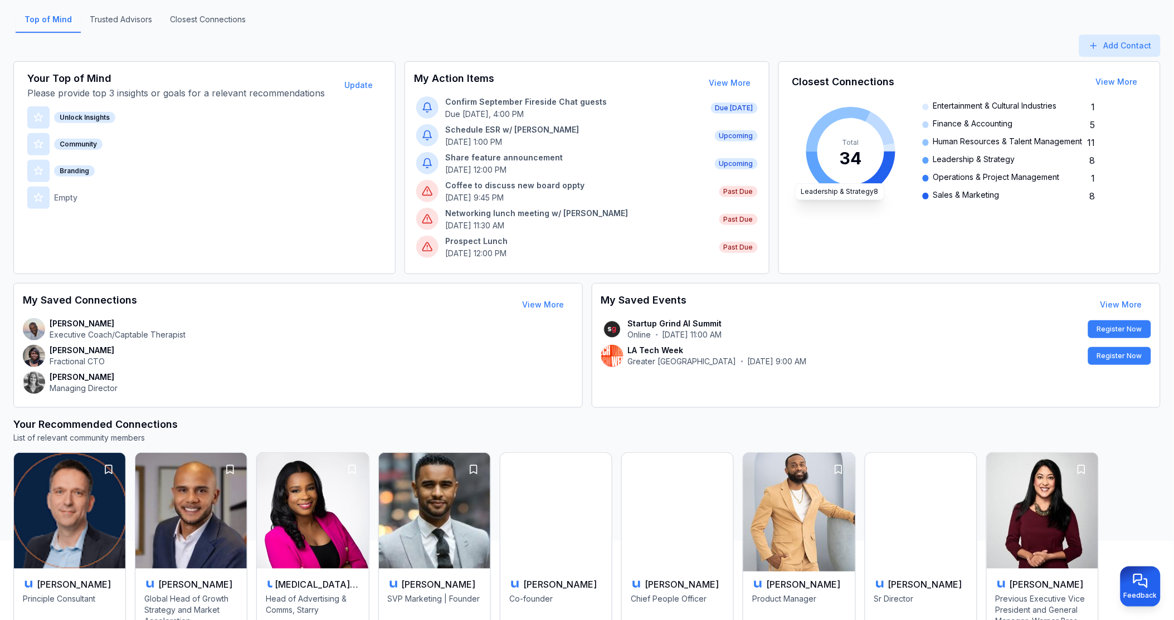
scroll to position [407, 0]
